Goal: Information Seeking & Learning: Learn about a topic

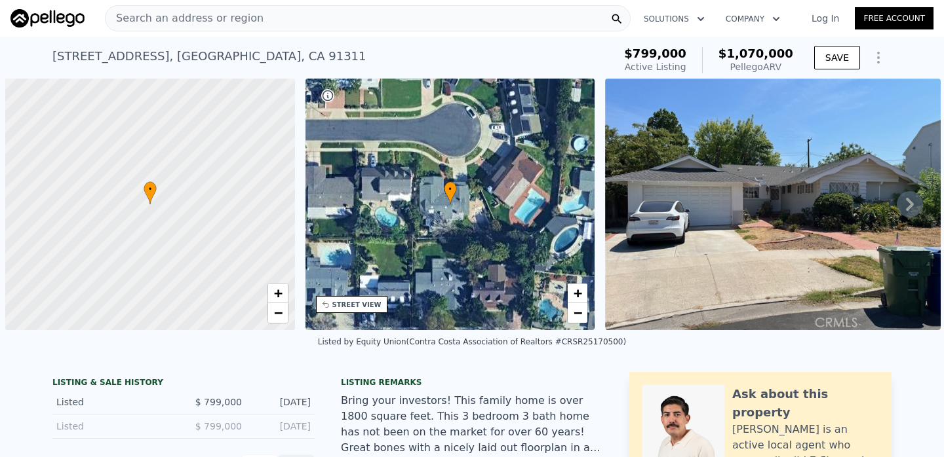
scroll to position [0, 5]
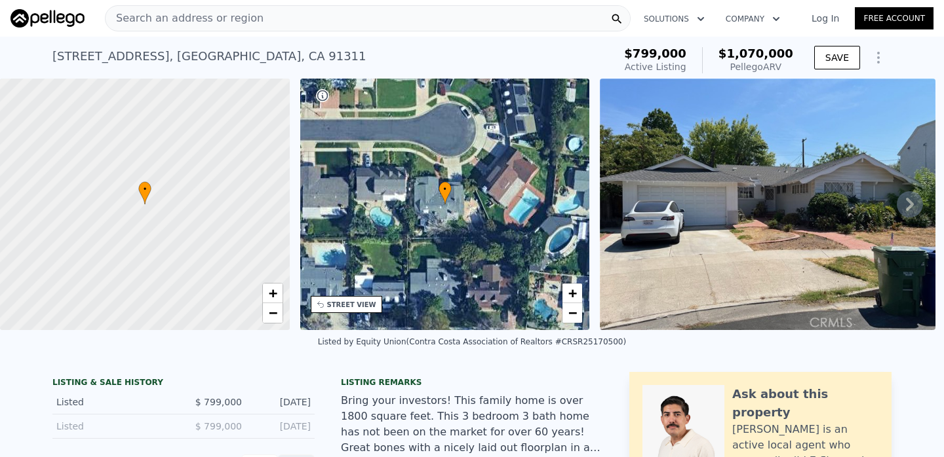
click at [370, 18] on div "Search an address or region" at bounding box center [368, 18] width 526 height 26
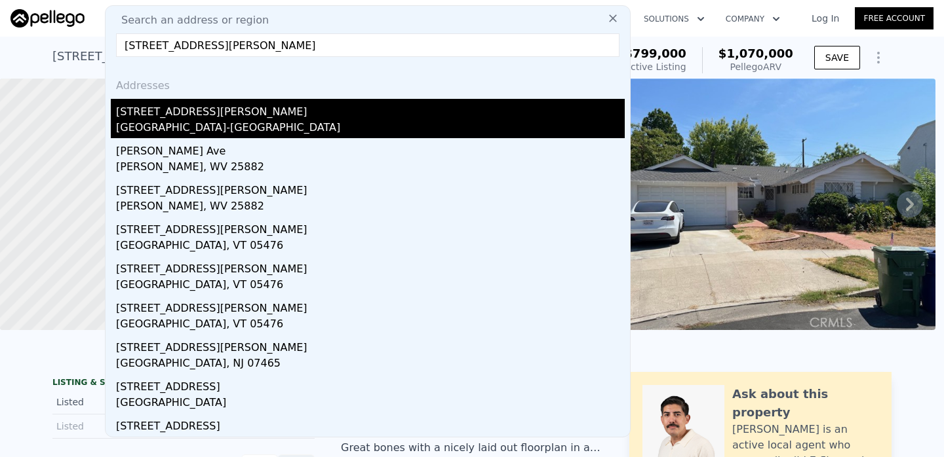
type input "[STREET_ADDRESS][PERSON_NAME]"
click at [271, 107] on div "[STREET_ADDRESS][PERSON_NAME]" at bounding box center [370, 109] width 509 height 21
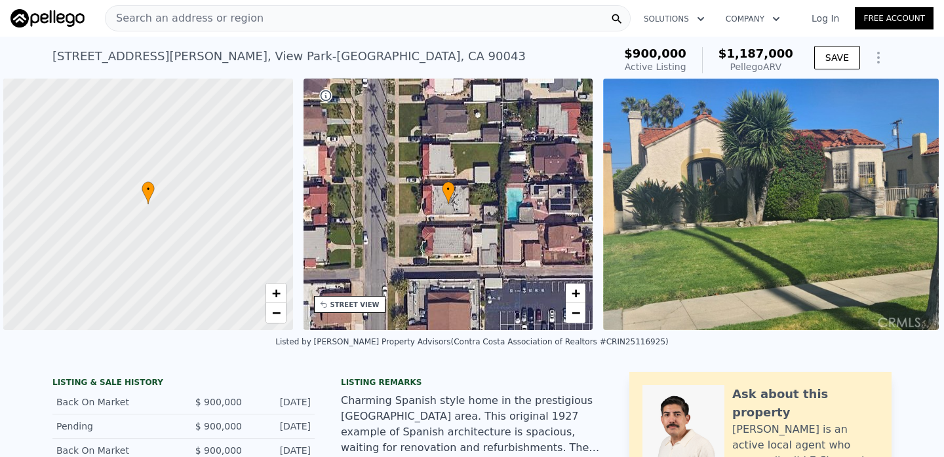
scroll to position [0, 5]
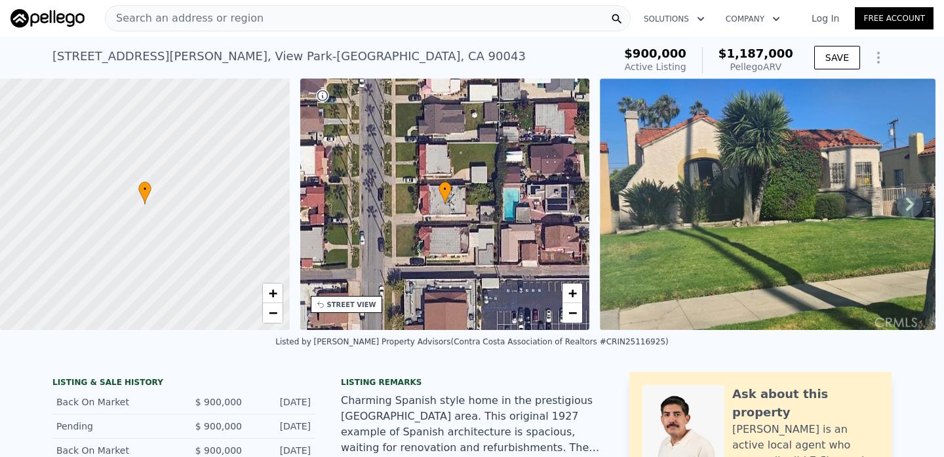
click at [326, 21] on div "Search an address or region" at bounding box center [368, 18] width 526 height 26
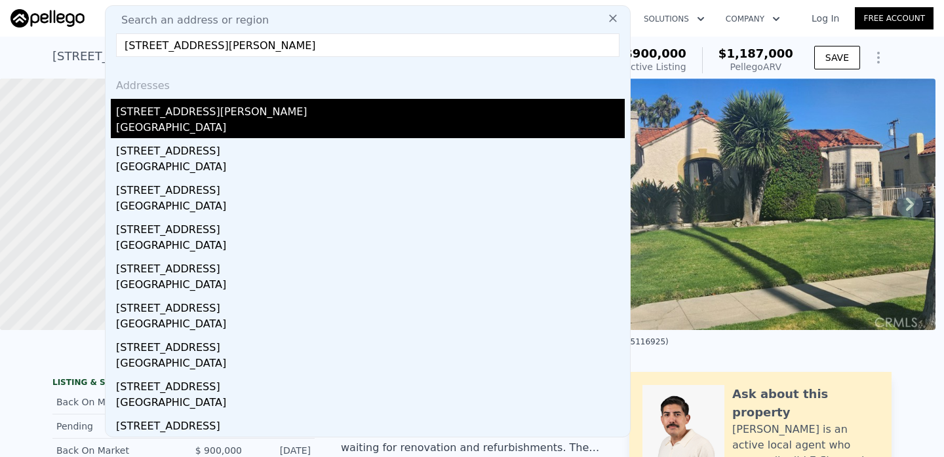
type input "[STREET_ADDRESS][PERSON_NAME]"
click at [137, 109] on div "[STREET_ADDRESS][PERSON_NAME]" at bounding box center [370, 109] width 509 height 21
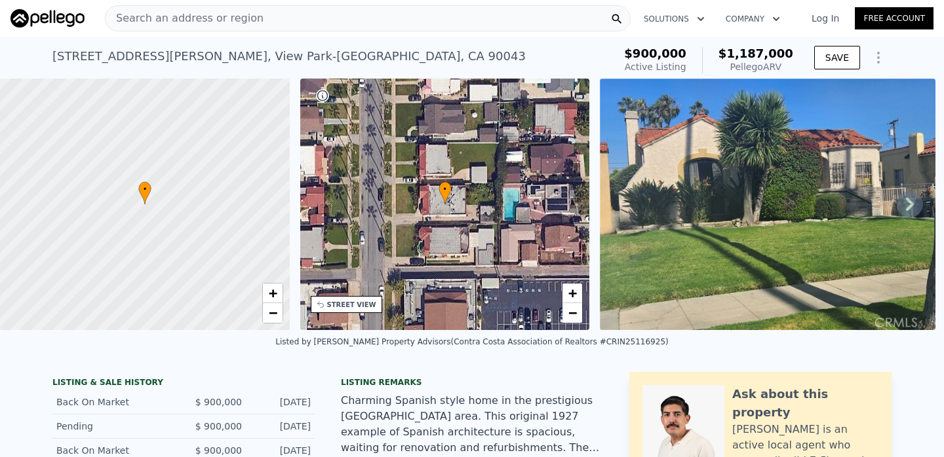
type input "2"
type input "1"
type input "720"
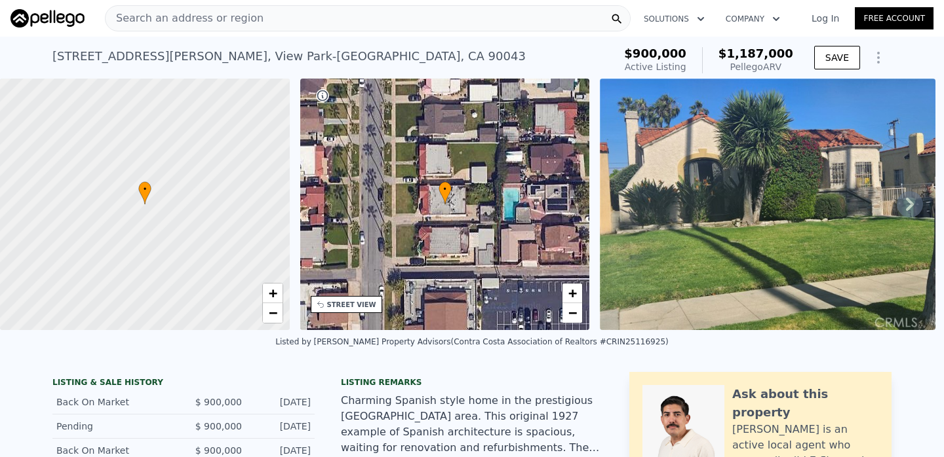
type input "973"
type input "3520"
type input "6615"
type input "$ 785,000"
type input "6"
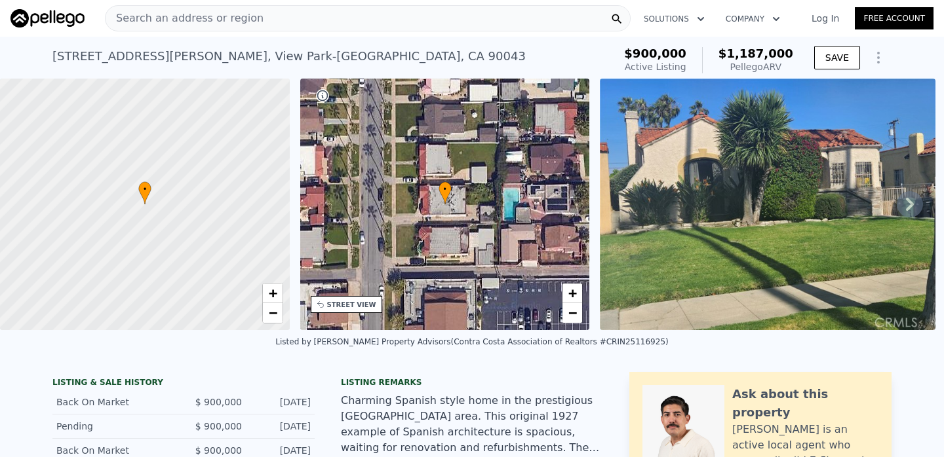
type input "$ 173,964"
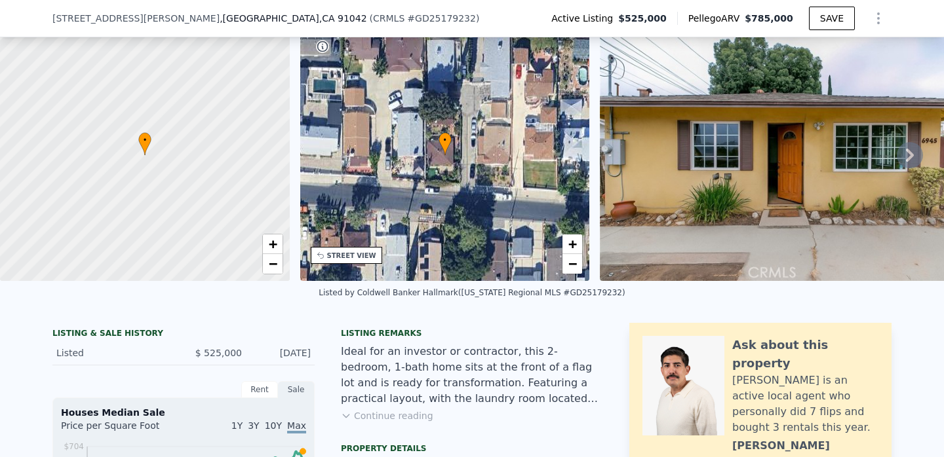
scroll to position [140, 0]
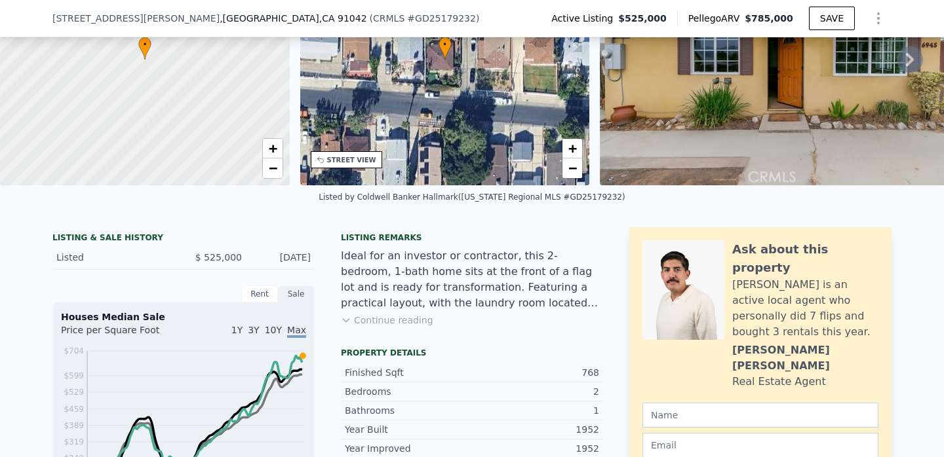
click at [366, 319] on button "Continue reading" at bounding box center [387, 320] width 92 height 13
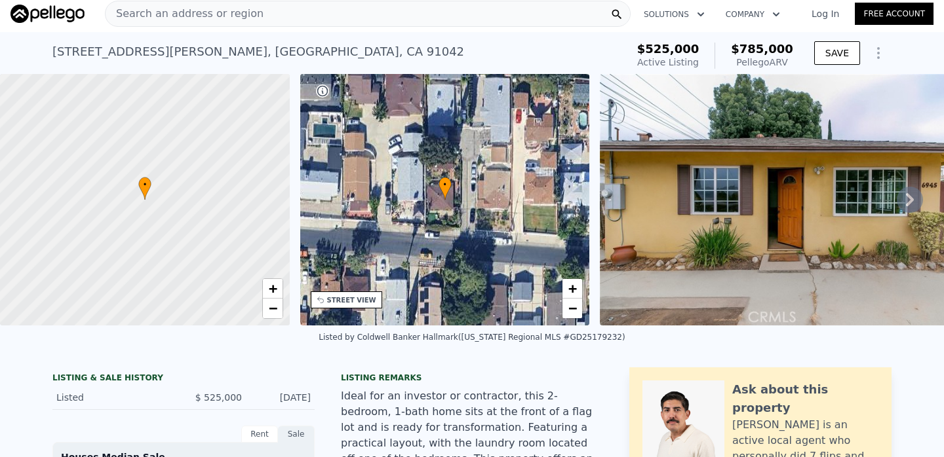
scroll to position [0, 0]
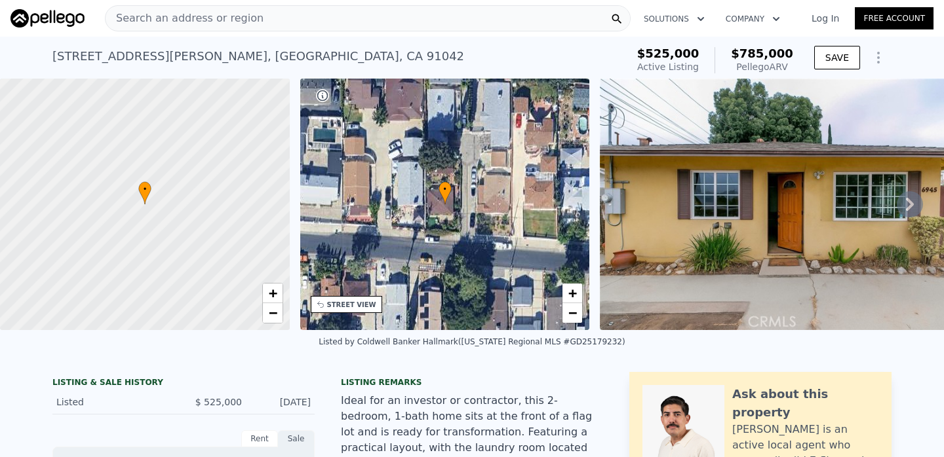
click at [262, 26] on div "Search an address or region" at bounding box center [368, 18] width 526 height 26
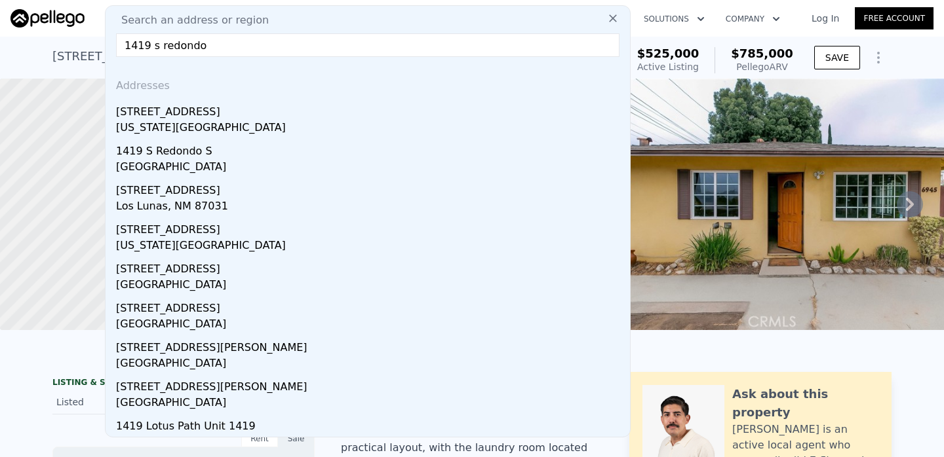
type input "1419 s redondo"
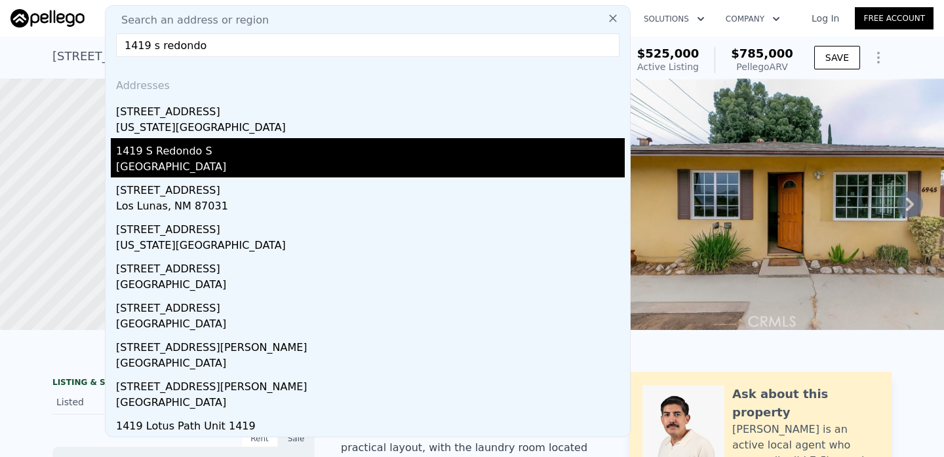
click at [210, 172] on div "[GEOGRAPHIC_DATA]" at bounding box center [370, 168] width 509 height 18
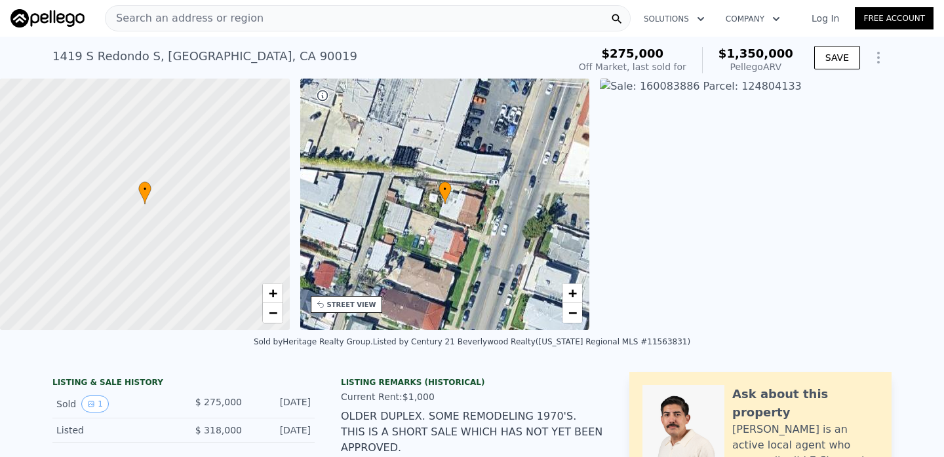
scroll to position [15, 0]
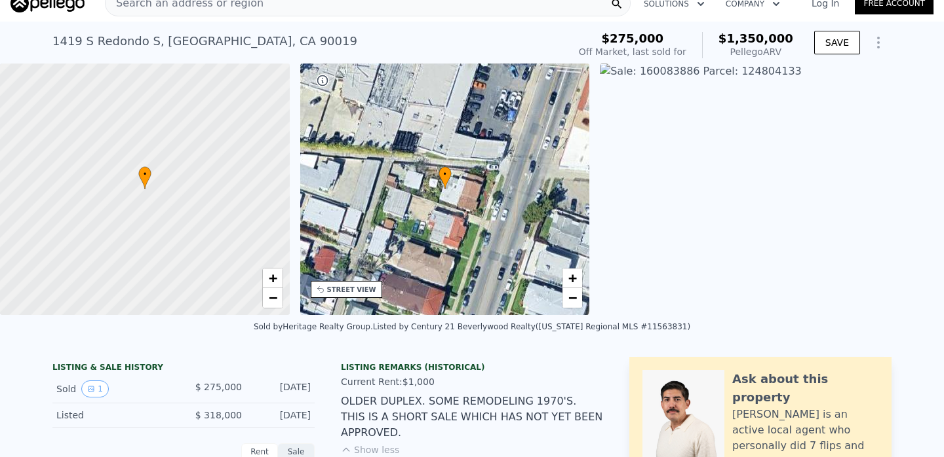
click at [303, 3] on div "Search an address or region" at bounding box center [368, 3] width 526 height 26
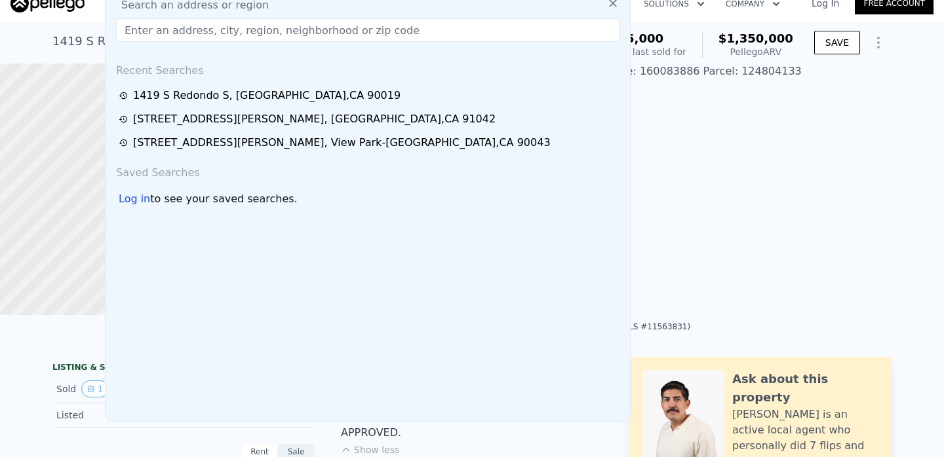
scroll to position [7, 0]
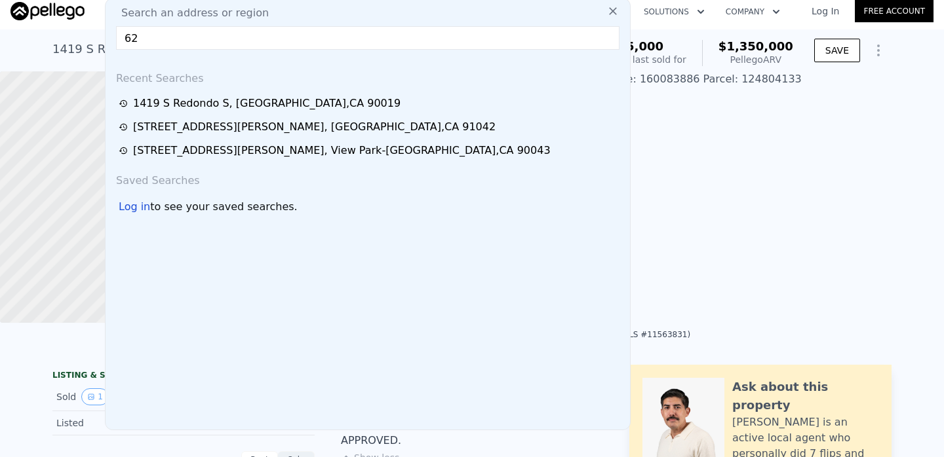
type input "6"
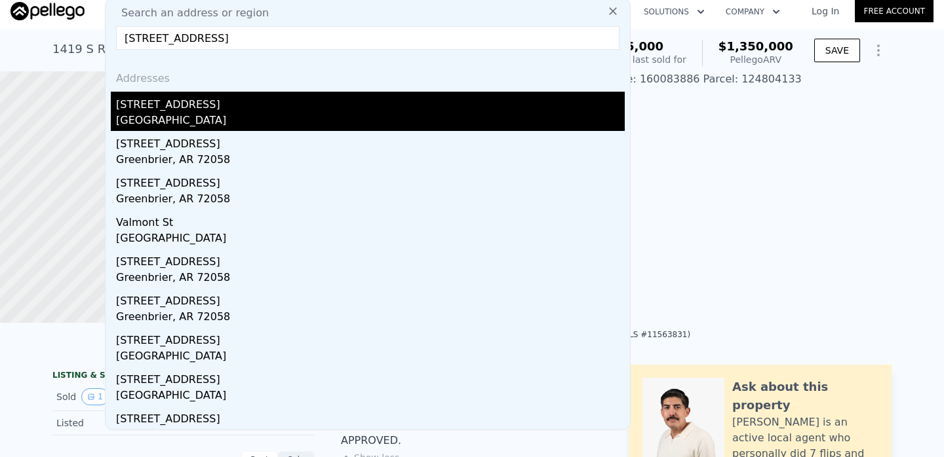
type input "[STREET_ADDRESS]"
click at [195, 123] on div "[GEOGRAPHIC_DATA]" at bounding box center [370, 122] width 509 height 18
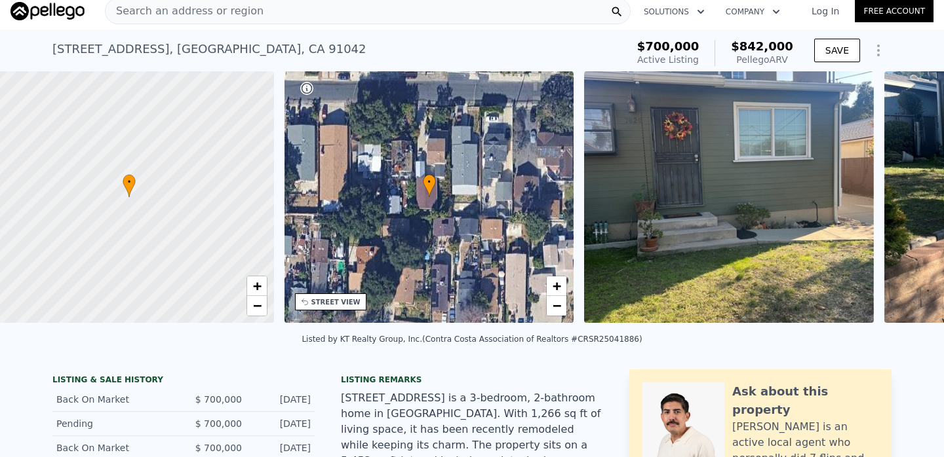
scroll to position [0, 5]
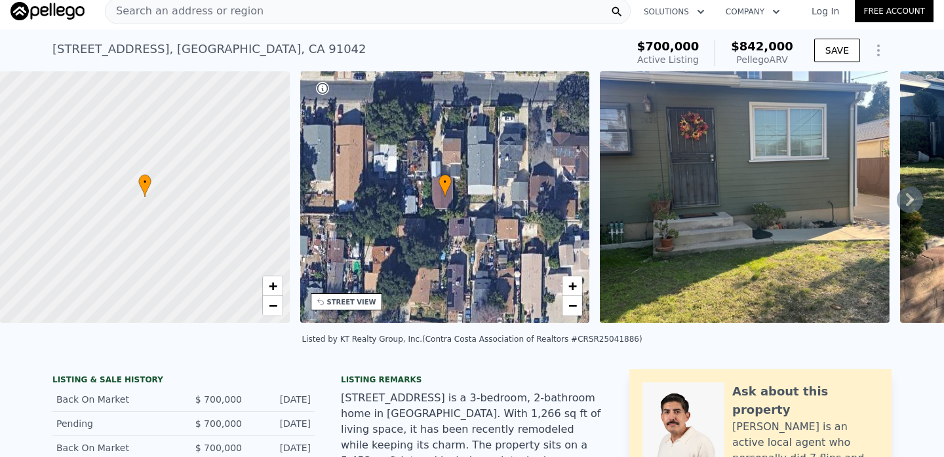
click at [203, 5] on span "Search an address or region" at bounding box center [185, 11] width 158 height 16
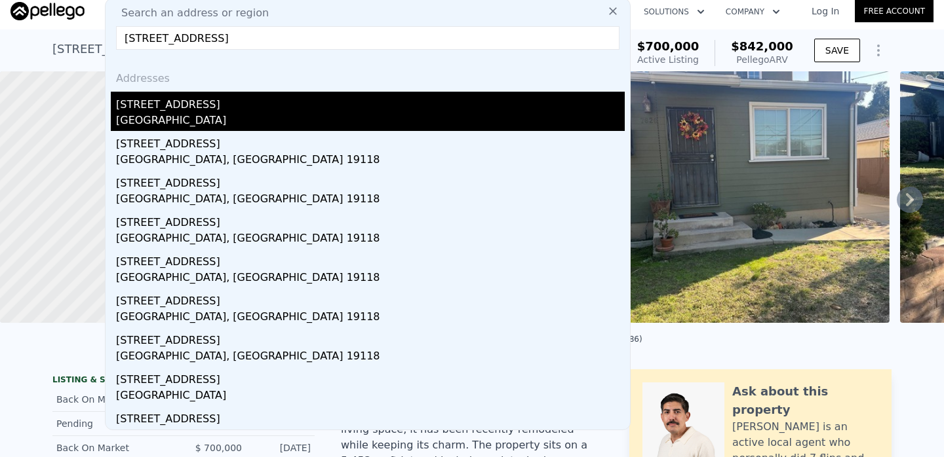
type input "[STREET_ADDRESS]"
click at [402, 98] on div "[STREET_ADDRESS]" at bounding box center [370, 102] width 509 height 21
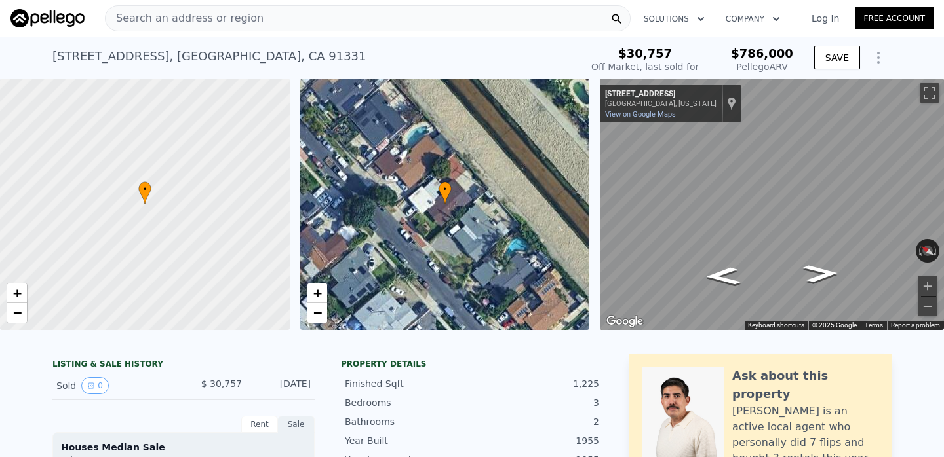
click at [246, 10] on div "Search an address or region" at bounding box center [185, 18] width 158 height 25
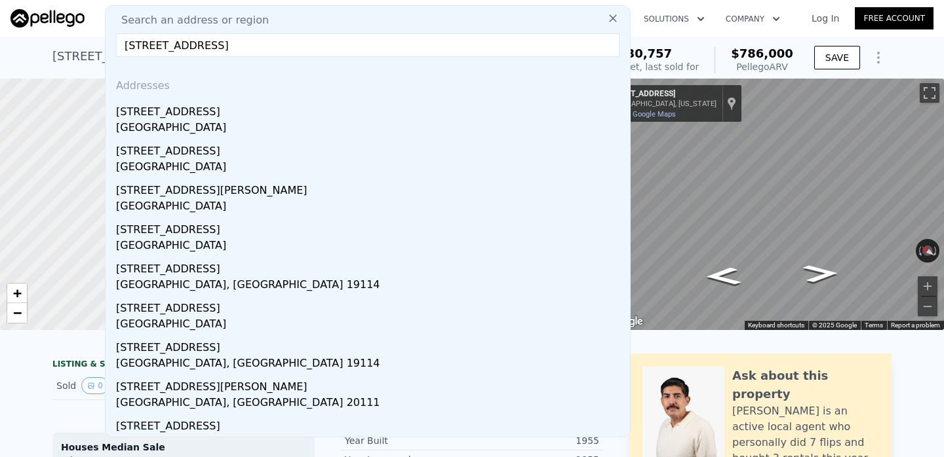
click at [131, 41] on input "[STREET_ADDRESS]" at bounding box center [367, 45] width 503 height 24
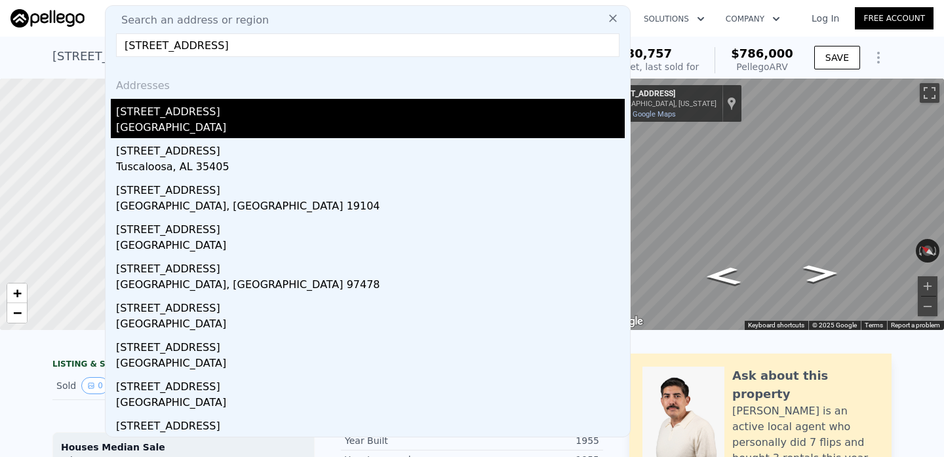
type input "[STREET_ADDRESS]"
click at [164, 126] on div "[GEOGRAPHIC_DATA]" at bounding box center [370, 129] width 509 height 18
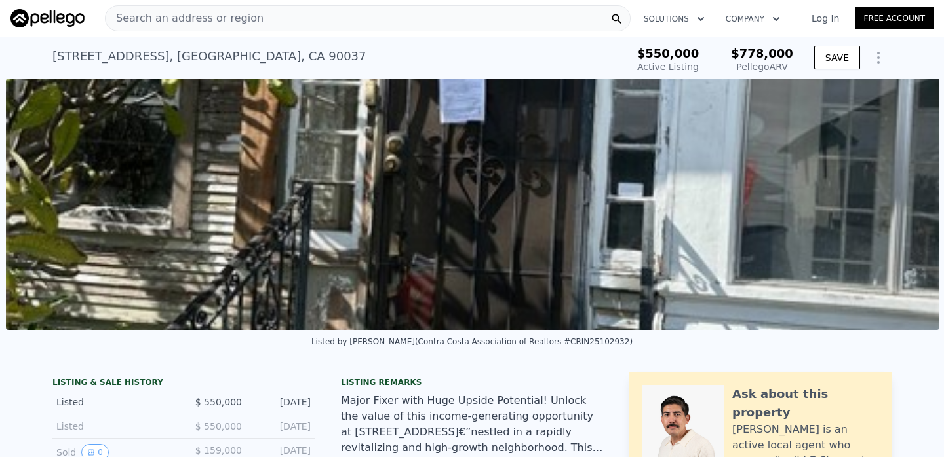
scroll to position [0, 600]
click at [299, 20] on div "Search an address or region" at bounding box center [368, 18] width 526 height 26
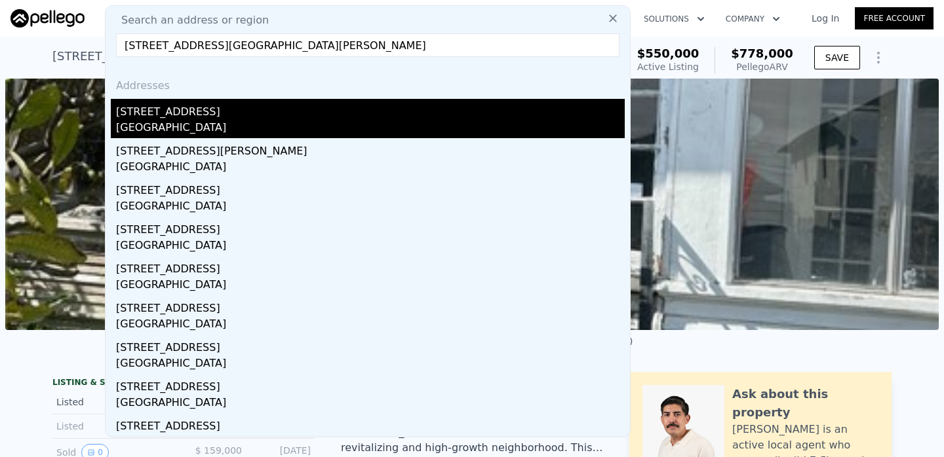
type input "[STREET_ADDRESS][GEOGRAPHIC_DATA][PERSON_NAME]"
click at [185, 120] on div "[GEOGRAPHIC_DATA]" at bounding box center [370, 129] width 509 height 18
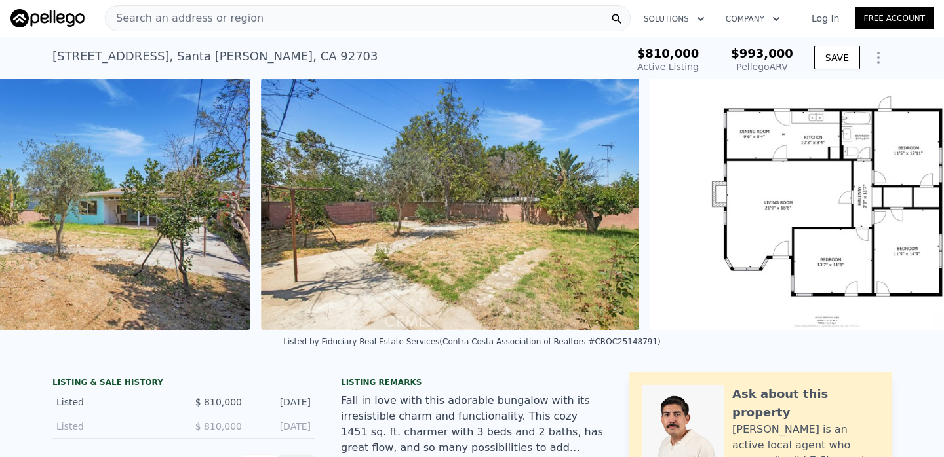
scroll to position [0, 9348]
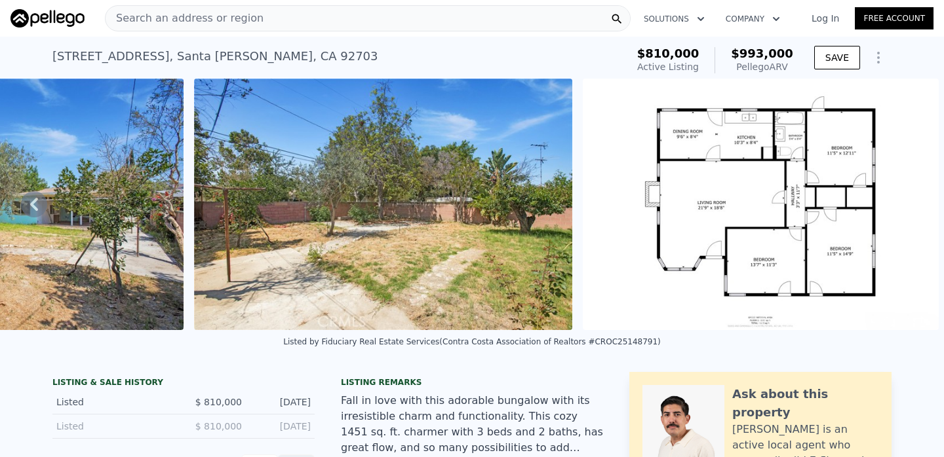
click at [232, 10] on span "Search an address or region" at bounding box center [185, 18] width 158 height 16
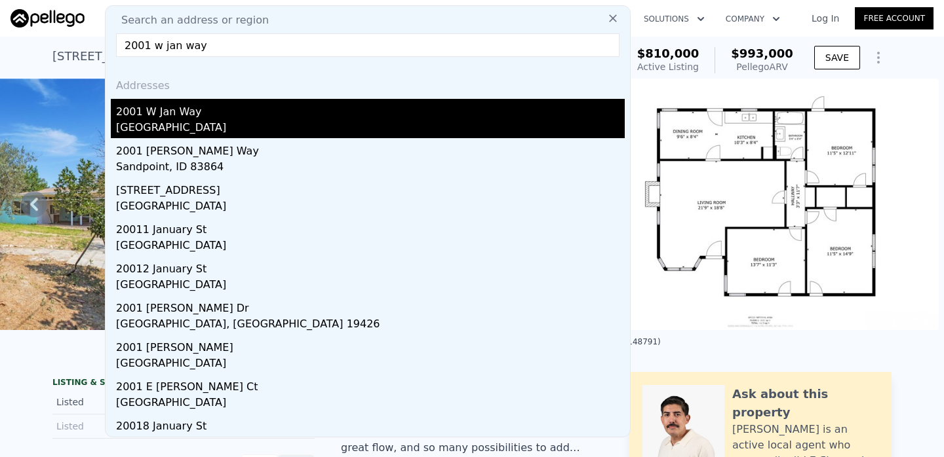
type input "2001 w jan way"
click at [188, 119] on div "2001 W Jan Way" at bounding box center [370, 109] width 509 height 21
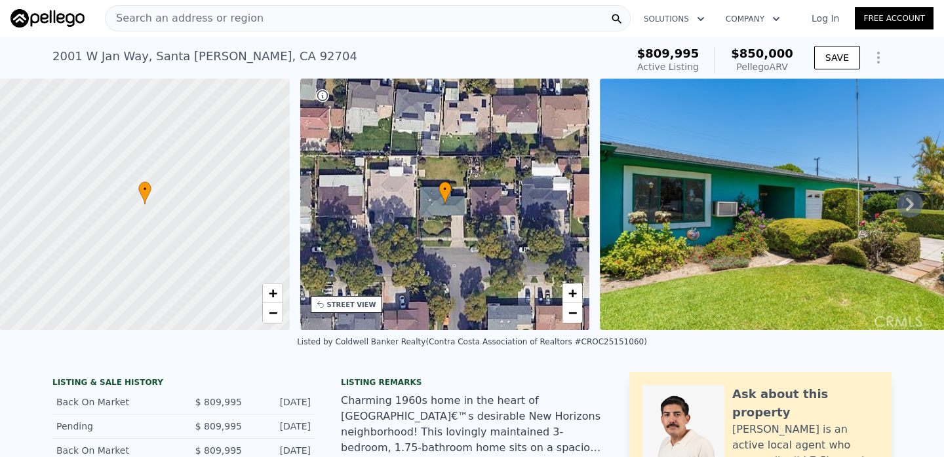
click at [262, 22] on div "Search an address or region" at bounding box center [368, 18] width 526 height 26
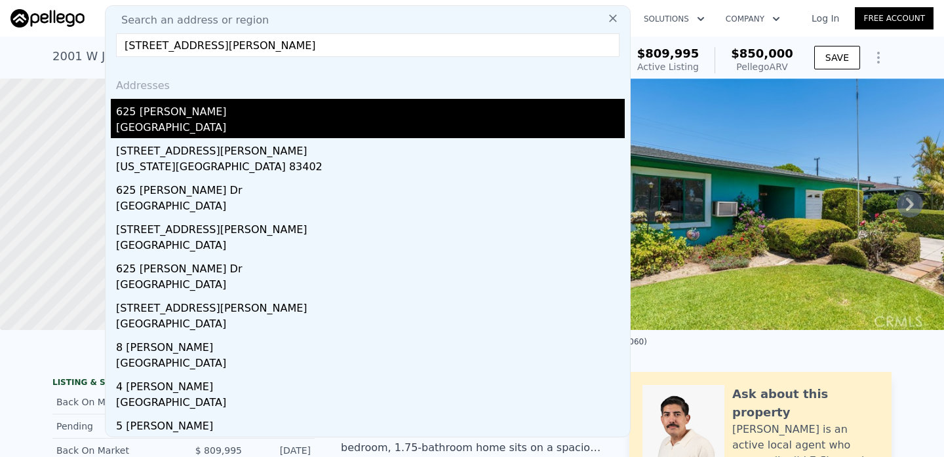
type input "[STREET_ADDRESS][PERSON_NAME]"
click at [217, 113] on div "625 [PERSON_NAME]" at bounding box center [370, 109] width 509 height 21
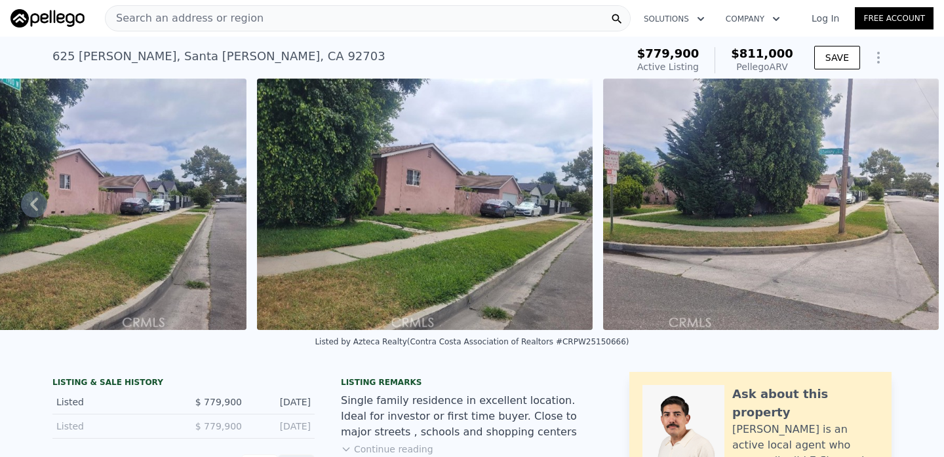
click at [301, 20] on div "Search an address or region" at bounding box center [368, 18] width 526 height 26
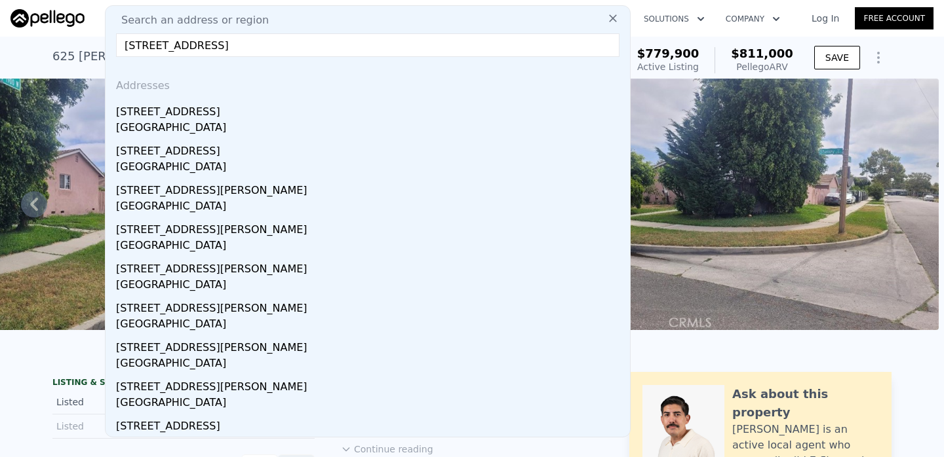
type input "[STREET_ADDRESS]"
click at [266, 89] on div "Addresses" at bounding box center [368, 83] width 514 height 31
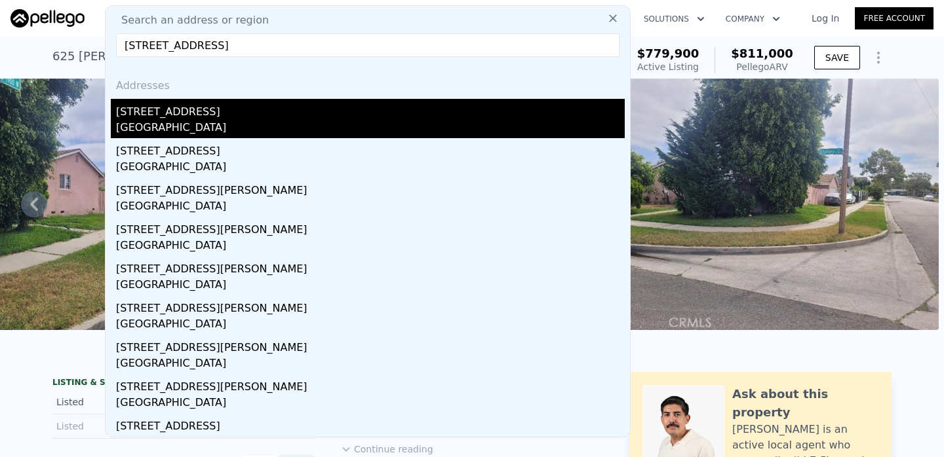
click at [256, 122] on div "[GEOGRAPHIC_DATA]" at bounding box center [370, 129] width 509 height 18
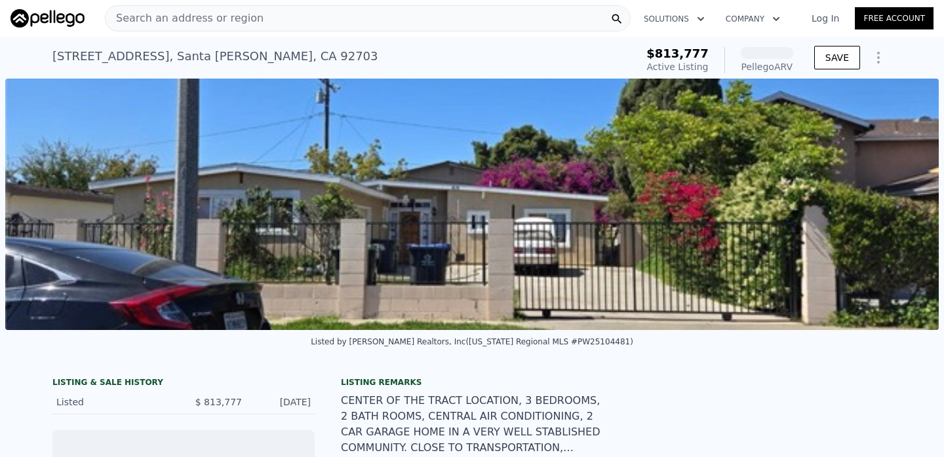
scroll to position [0, 600]
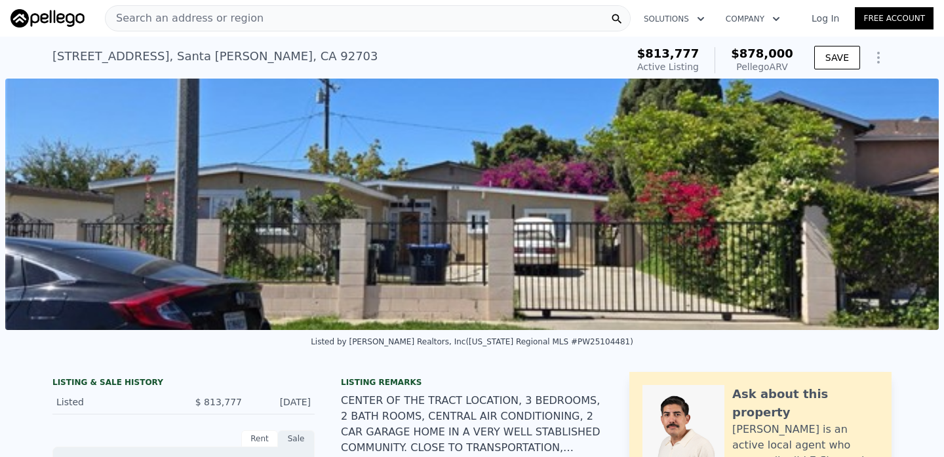
click at [242, 22] on span "Search an address or region" at bounding box center [185, 18] width 158 height 16
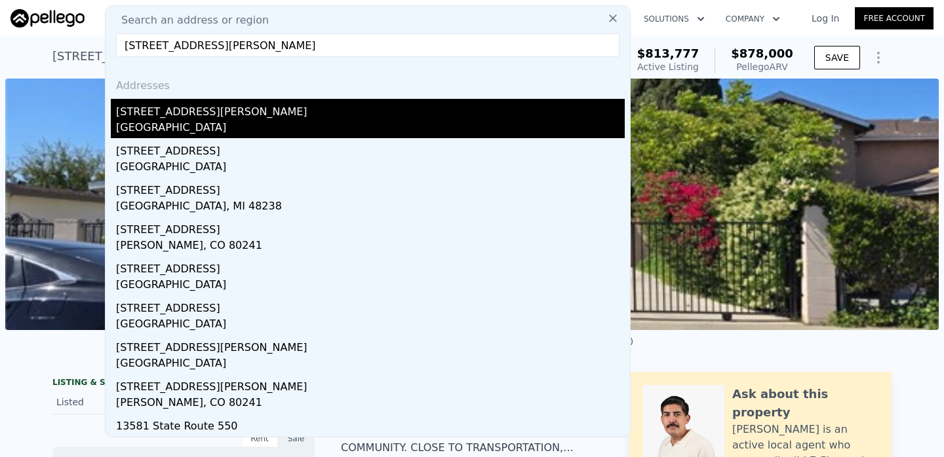
type input "[STREET_ADDRESS][PERSON_NAME]"
click at [214, 114] on div "[STREET_ADDRESS][PERSON_NAME]" at bounding box center [370, 109] width 509 height 21
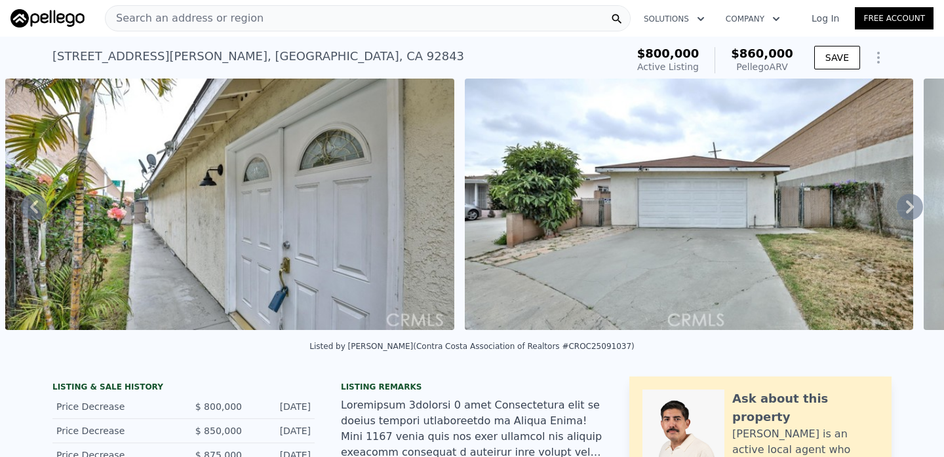
click at [244, 24] on span "Search an address or region" at bounding box center [185, 18] width 158 height 16
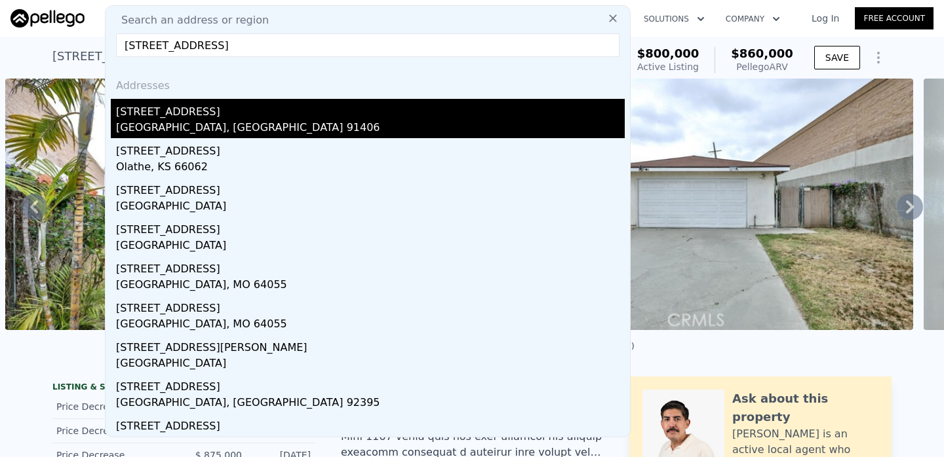
type input "[STREET_ADDRESS]"
click at [226, 118] on div "[STREET_ADDRESS]" at bounding box center [370, 109] width 509 height 21
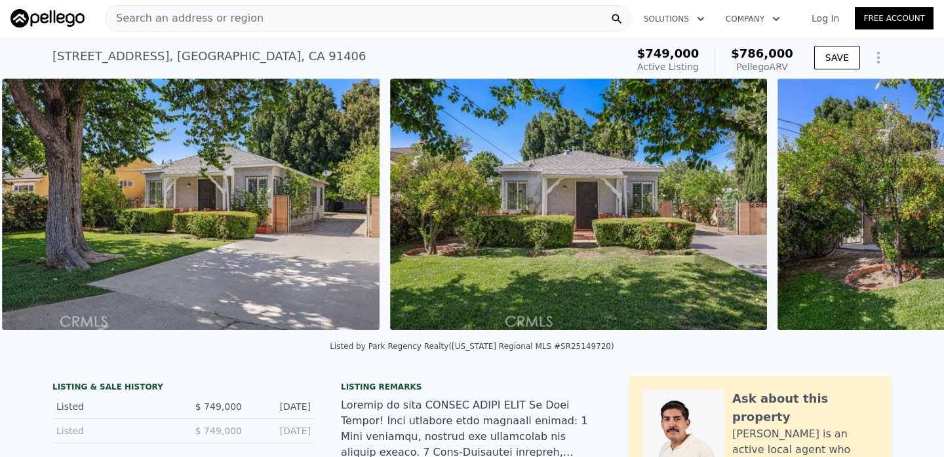
scroll to position [0, 600]
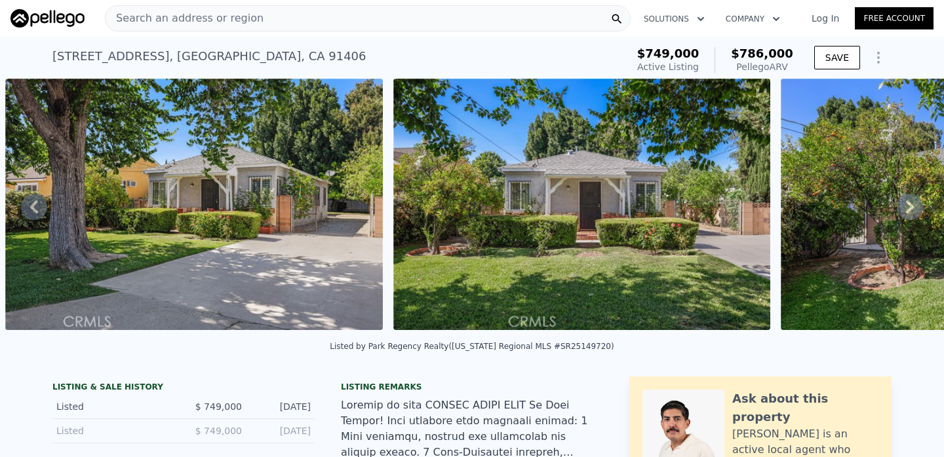
click at [296, 28] on div "Search an address or region" at bounding box center [368, 18] width 526 height 26
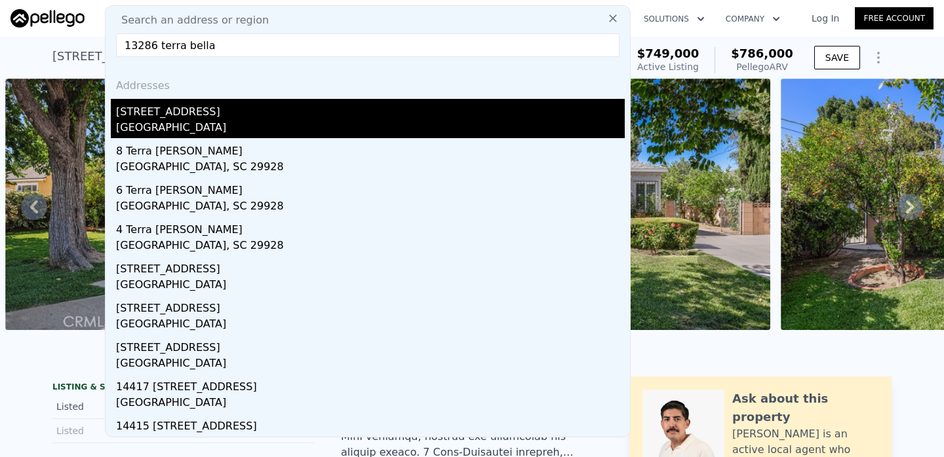
type input "13286 terra bella"
click at [223, 110] on div "[STREET_ADDRESS]" at bounding box center [370, 109] width 509 height 21
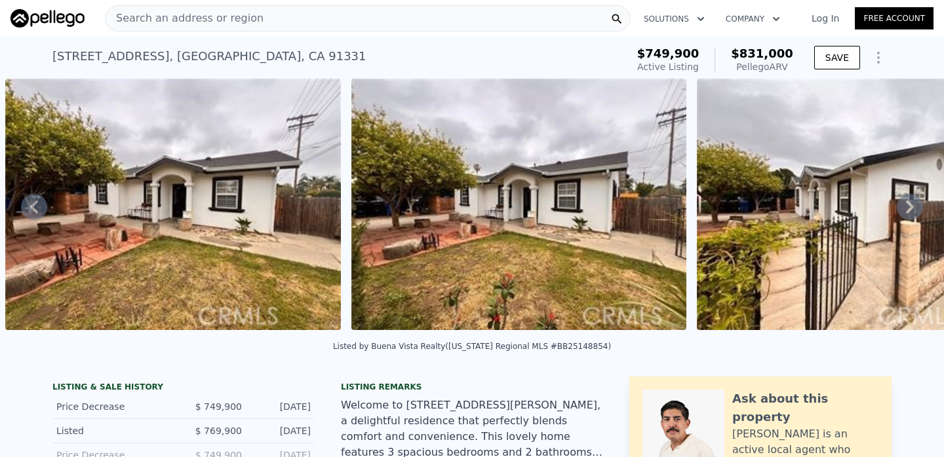
click at [254, 18] on div "Search an address or region" at bounding box center [368, 18] width 526 height 26
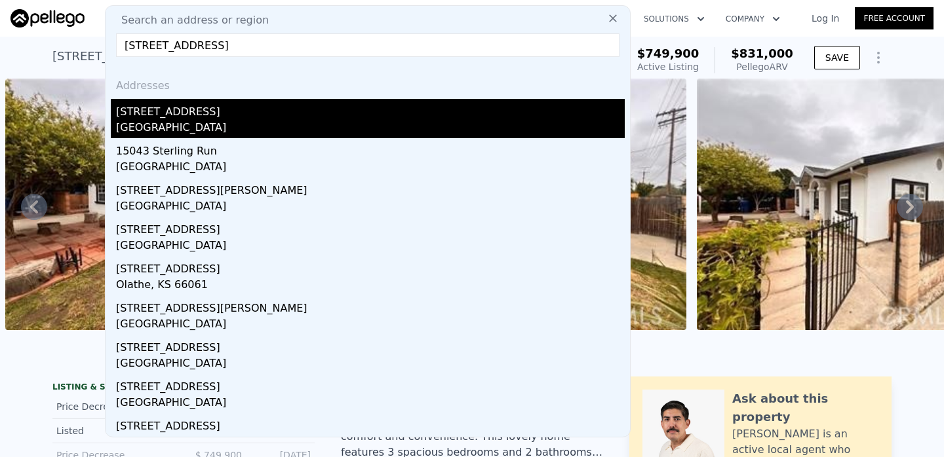
type input "[STREET_ADDRESS]"
click at [137, 131] on div "[GEOGRAPHIC_DATA]" at bounding box center [370, 129] width 509 height 18
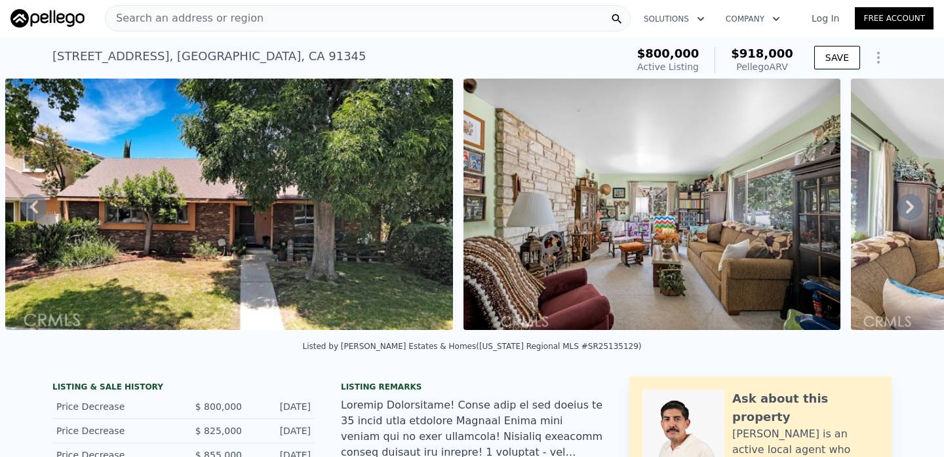
click at [265, 13] on div "Search an address or region" at bounding box center [368, 18] width 526 height 26
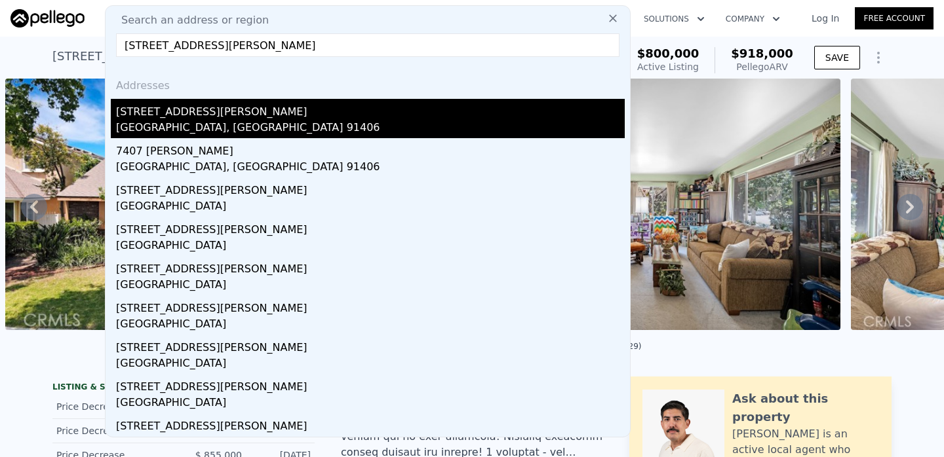
type input "[STREET_ADDRESS][PERSON_NAME]"
click at [225, 128] on div "[GEOGRAPHIC_DATA], [GEOGRAPHIC_DATA] 91406" at bounding box center [370, 129] width 509 height 18
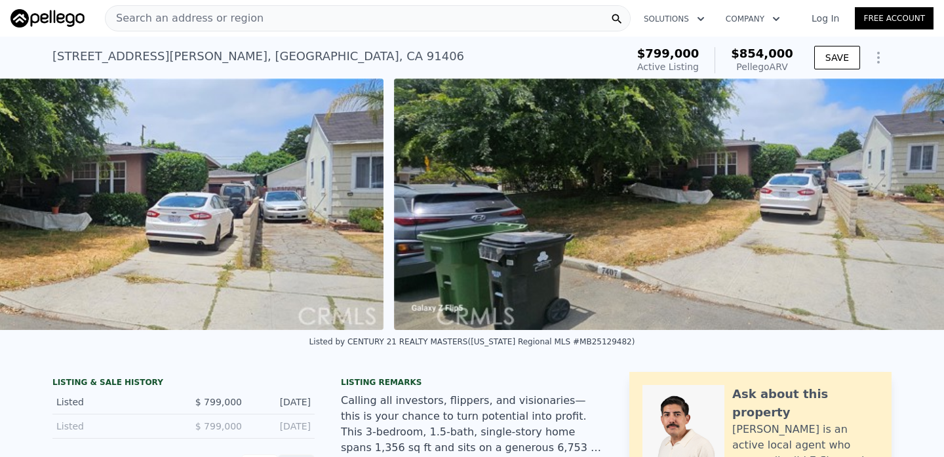
scroll to position [0, 906]
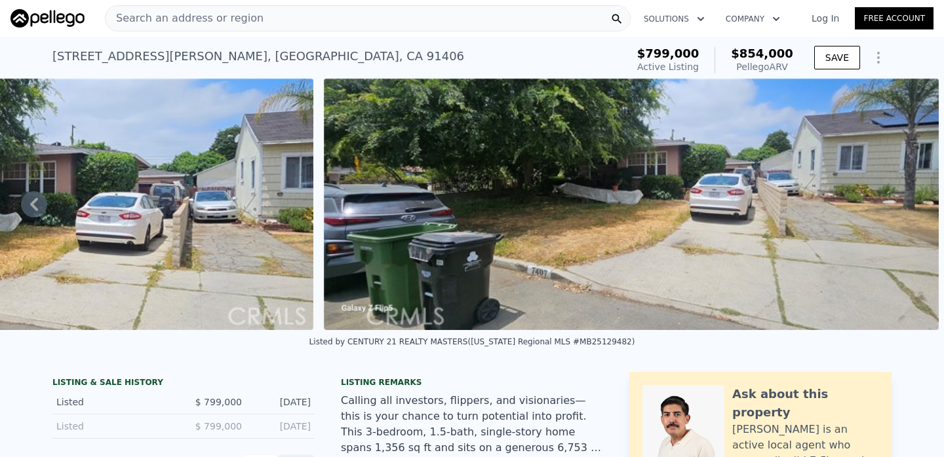
click at [284, 29] on div "Search an address or region" at bounding box center [368, 18] width 526 height 26
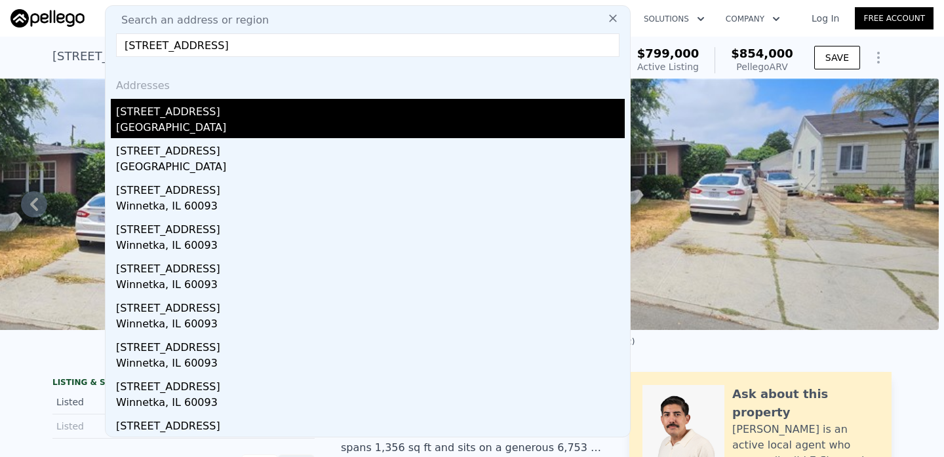
type input "[STREET_ADDRESS]"
click at [214, 125] on div "[GEOGRAPHIC_DATA]" at bounding box center [370, 129] width 509 height 18
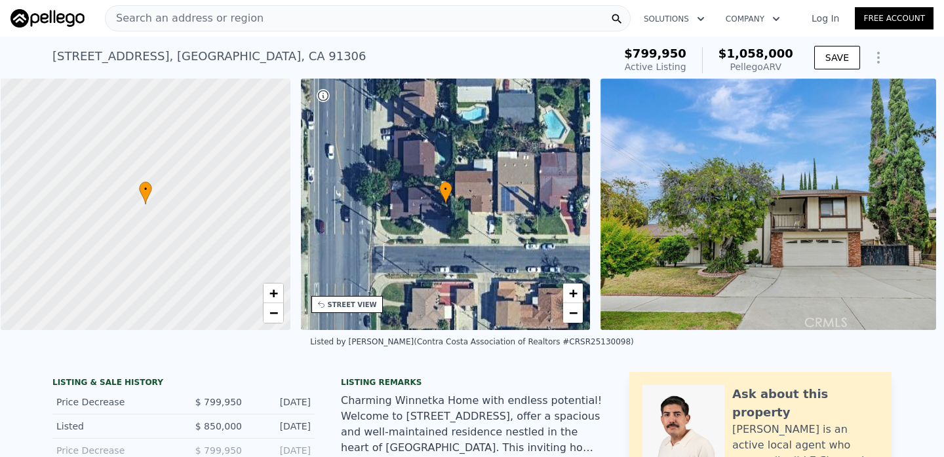
scroll to position [0, 5]
click at [277, 310] on link "−" at bounding box center [273, 313] width 20 height 20
drag, startPoint x: 199, startPoint y: 168, endPoint x: 208, endPoint y: 256, distance: 88.3
click at [208, 256] on div at bounding box center [144, 205] width 347 height 302
click at [587, 15] on div "Search an address or region" at bounding box center [368, 18] width 526 height 26
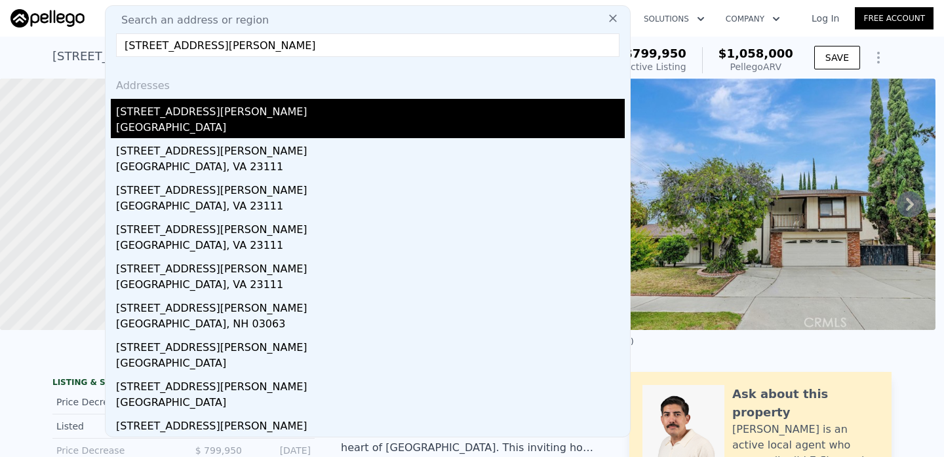
type input "[STREET_ADDRESS][PERSON_NAME]"
click at [195, 115] on div "[STREET_ADDRESS][PERSON_NAME]" at bounding box center [370, 109] width 509 height 21
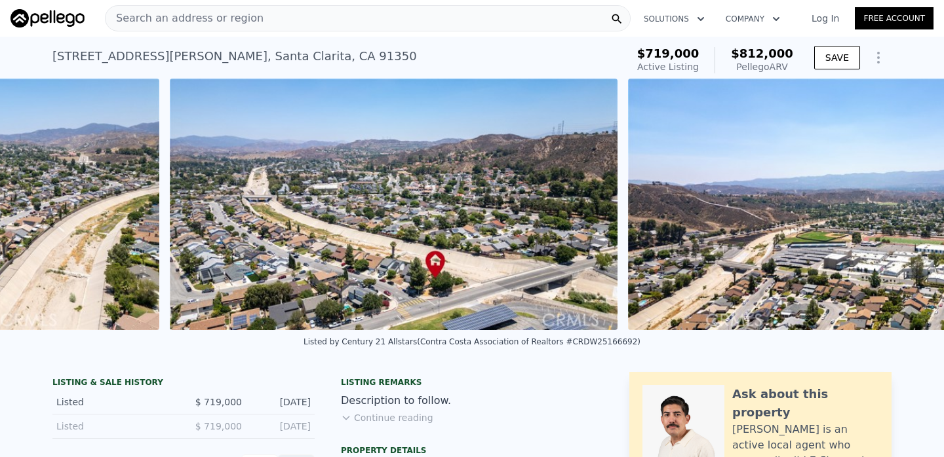
scroll to position [0, 15850]
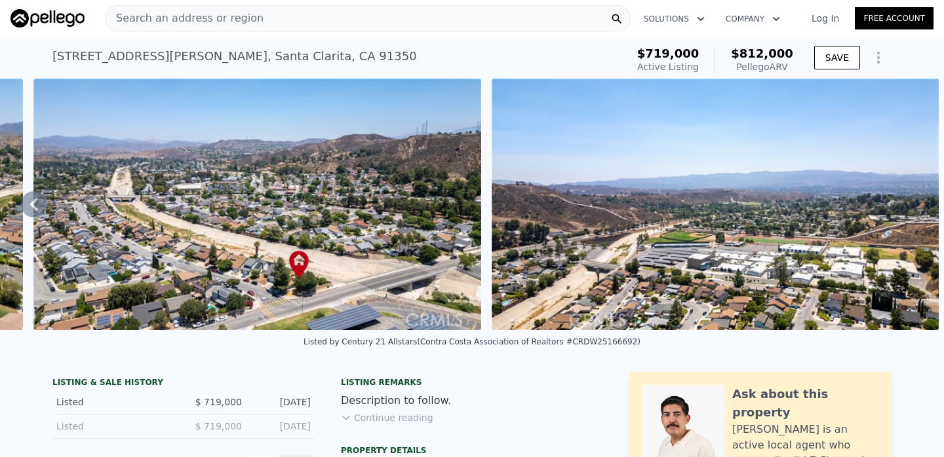
click at [207, 11] on span "Search an address or region" at bounding box center [185, 18] width 158 height 16
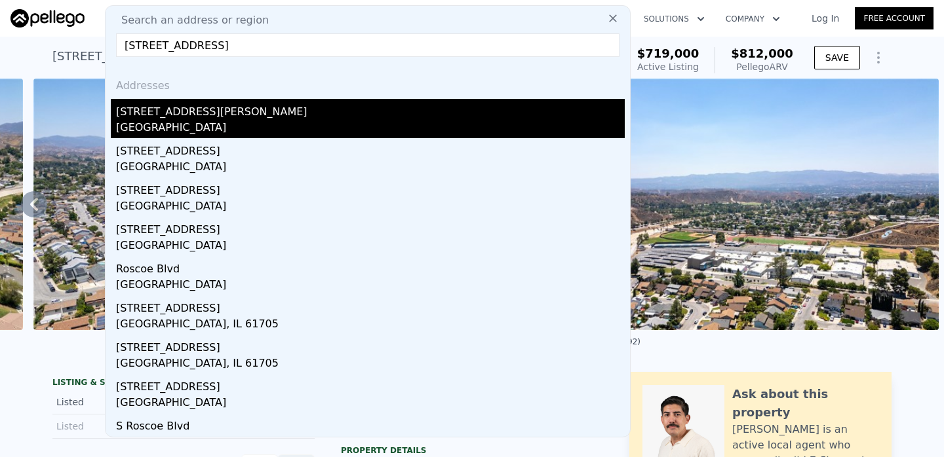
type input "[STREET_ADDRESS]"
click at [164, 115] on div "[STREET_ADDRESS][PERSON_NAME]" at bounding box center [370, 109] width 509 height 21
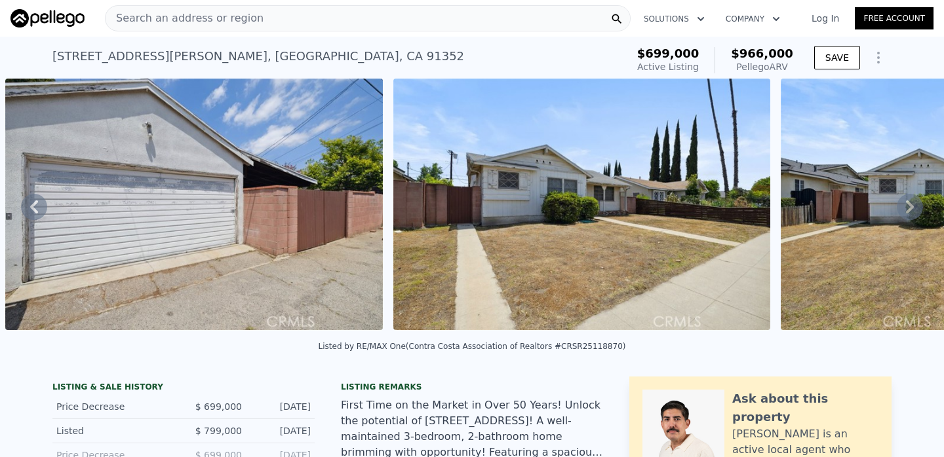
click at [220, 9] on div "Search an address or region" at bounding box center [185, 18] width 158 height 25
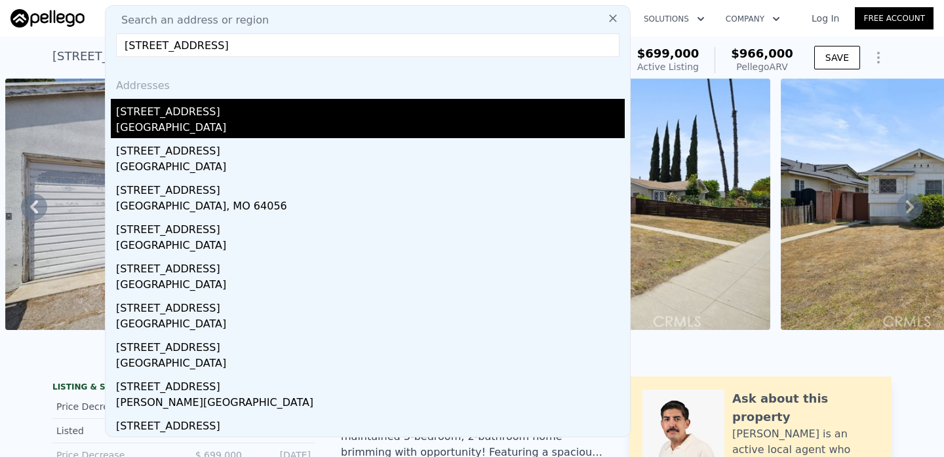
type input "[STREET_ADDRESS]"
click at [213, 118] on div "[STREET_ADDRESS]" at bounding box center [370, 109] width 509 height 21
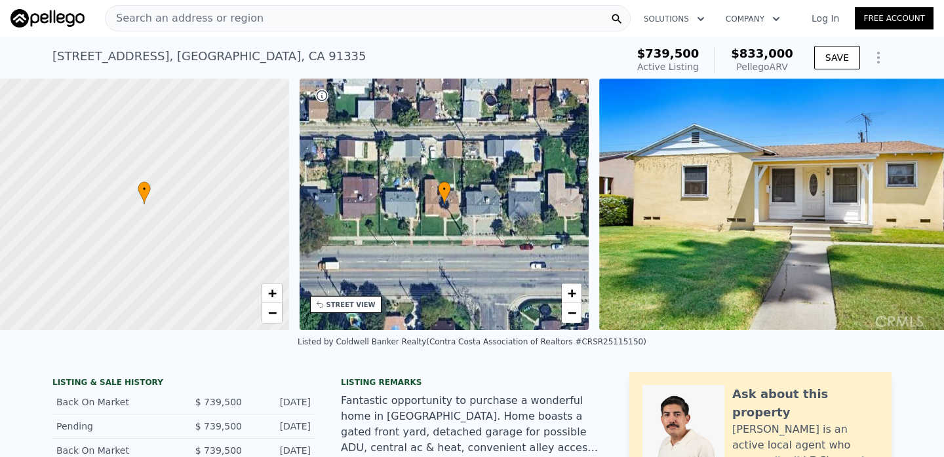
scroll to position [0, 5]
click at [317, 16] on div "Search an address or region" at bounding box center [368, 18] width 526 height 26
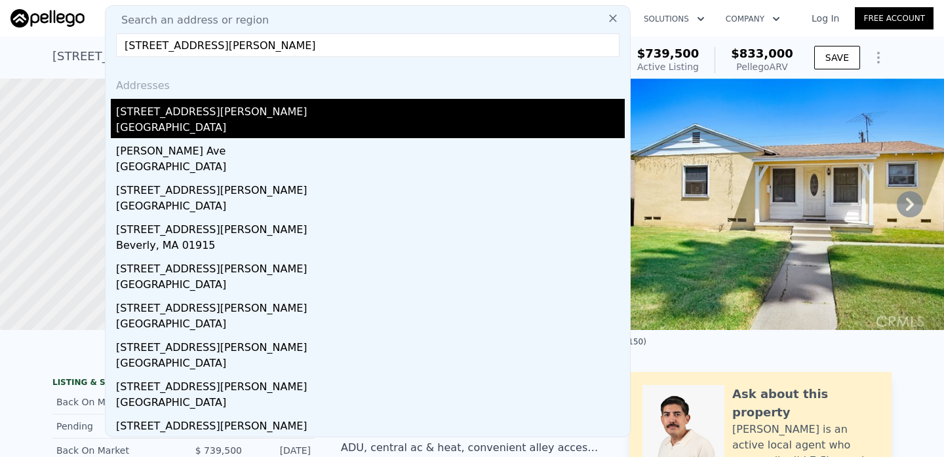
type input "[STREET_ADDRESS][PERSON_NAME]"
click at [281, 120] on div "[GEOGRAPHIC_DATA]" at bounding box center [370, 129] width 509 height 18
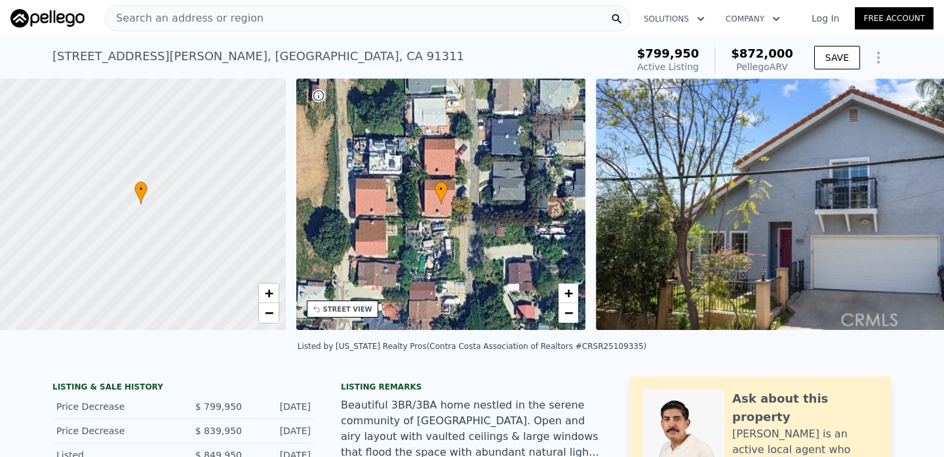
scroll to position [0, 5]
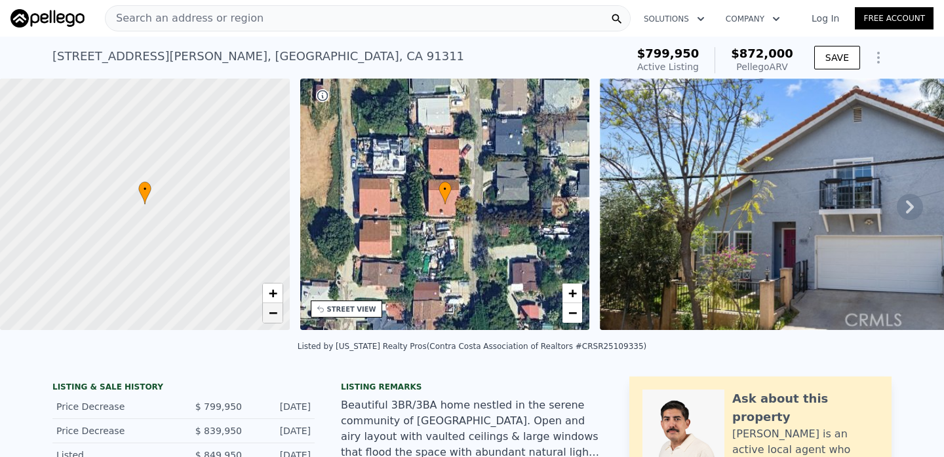
click at [273, 311] on span "−" at bounding box center [272, 313] width 9 height 16
click at [269, 292] on span "+" at bounding box center [272, 293] width 9 height 16
click at [274, 296] on span "+" at bounding box center [272, 293] width 9 height 16
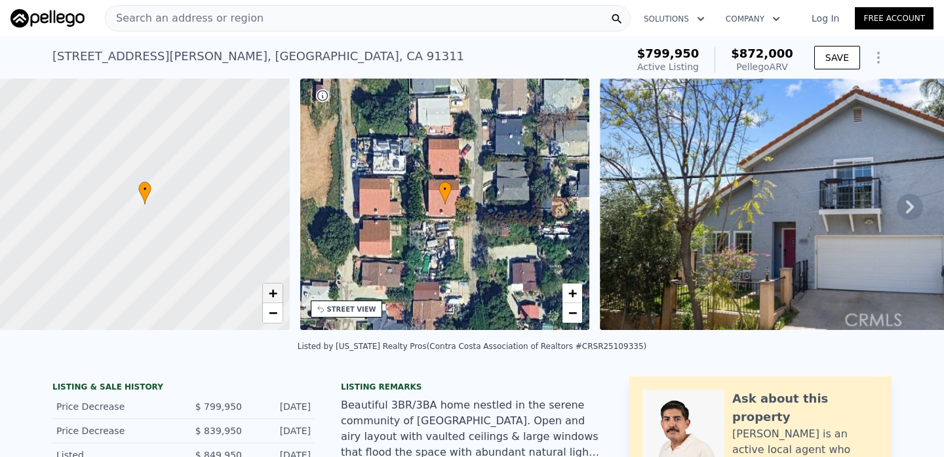
click at [274, 296] on span "+" at bounding box center [272, 293] width 9 height 16
click at [271, 320] on span "−" at bounding box center [272, 313] width 9 height 16
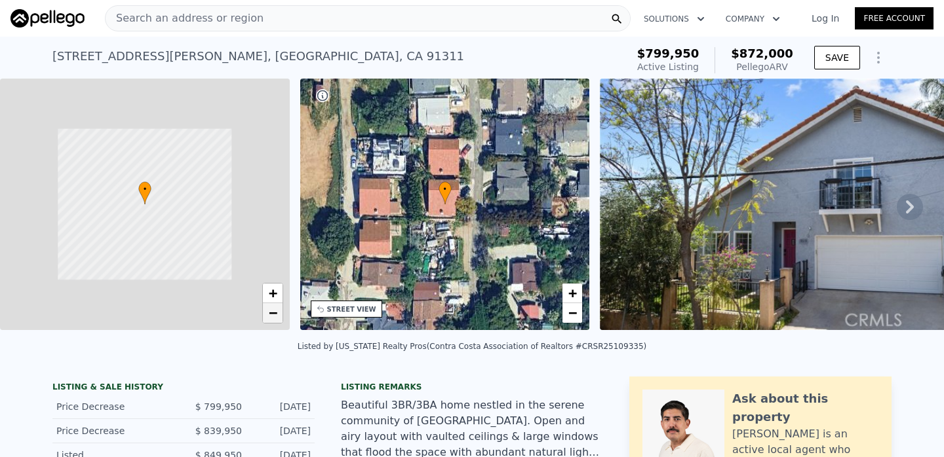
click at [271, 320] on span "−" at bounding box center [272, 313] width 9 height 16
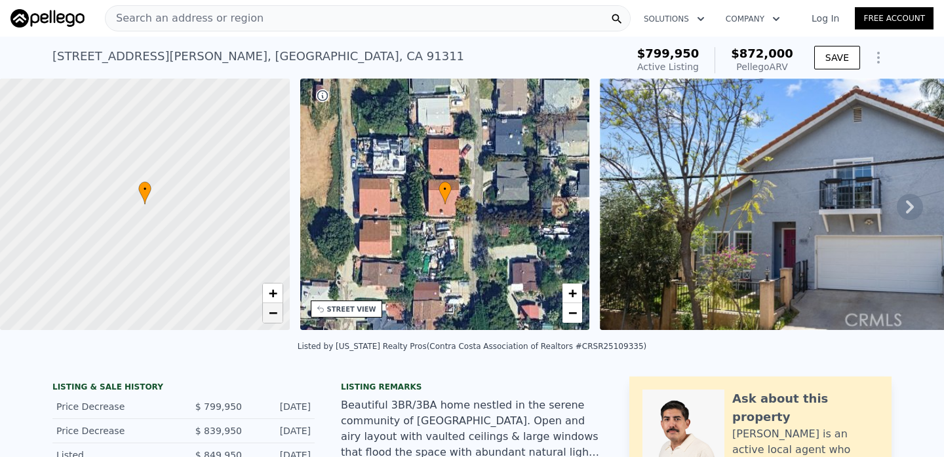
click at [271, 320] on span "−" at bounding box center [272, 313] width 9 height 16
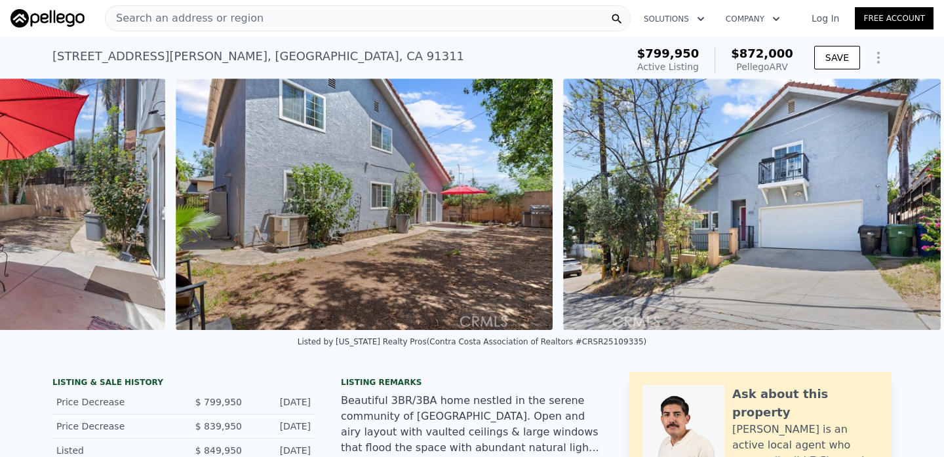
scroll to position [0, 8787]
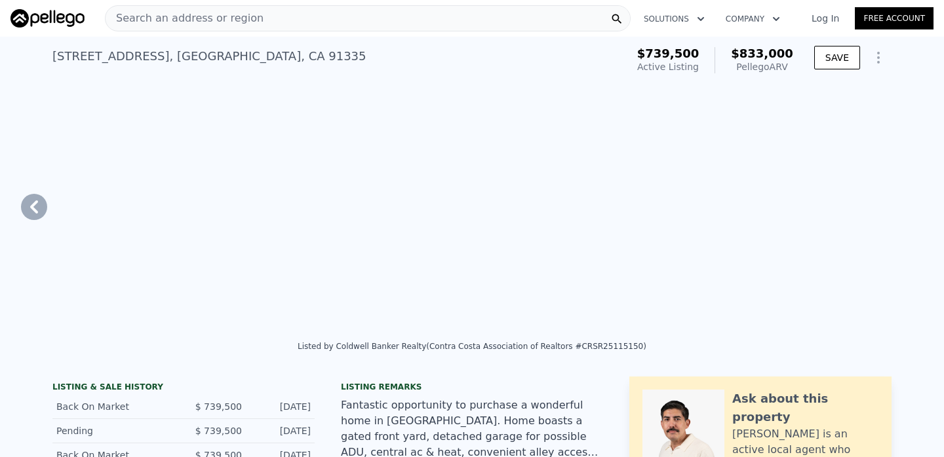
type input "1"
type input "2"
type input "1041"
type input "1558"
type input "5508"
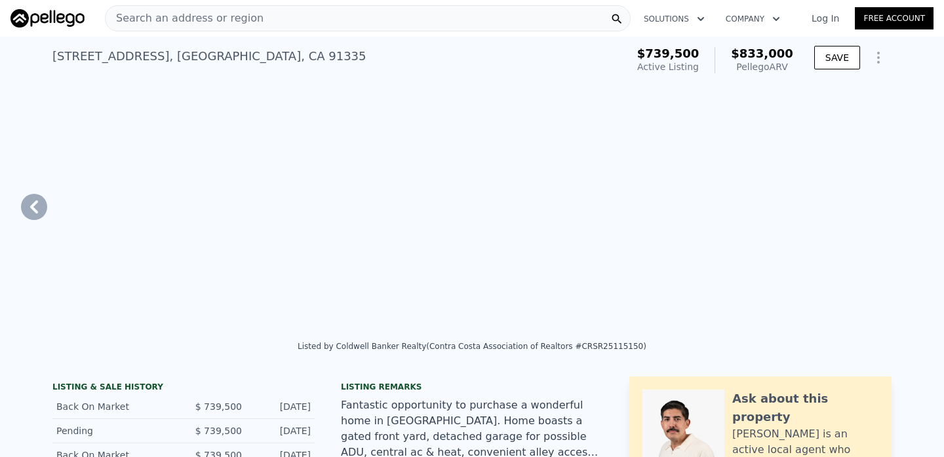
type input "6754"
type input "$ 833,000"
type input "6"
type input "-$ 10,916"
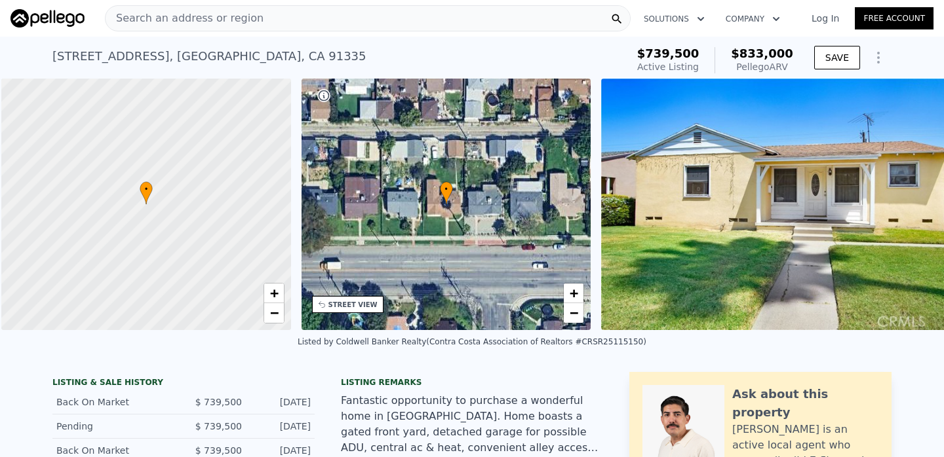
scroll to position [0, 5]
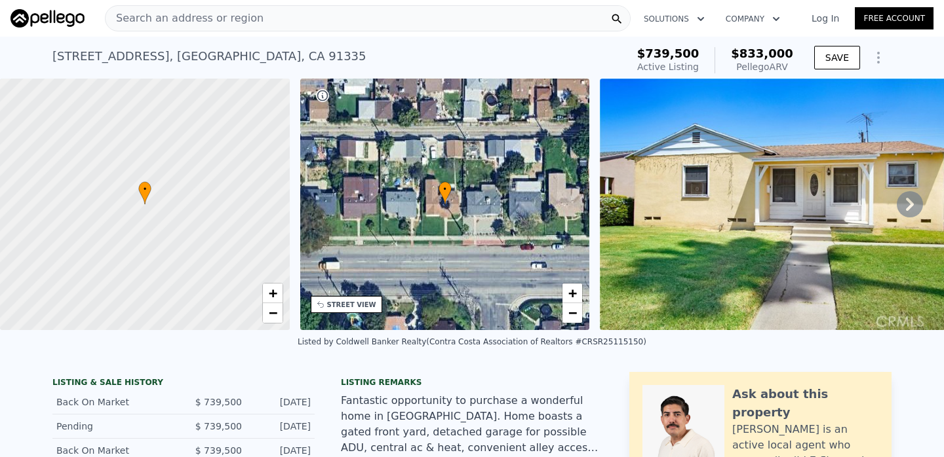
click at [238, 12] on span "Search an address or region" at bounding box center [185, 18] width 158 height 16
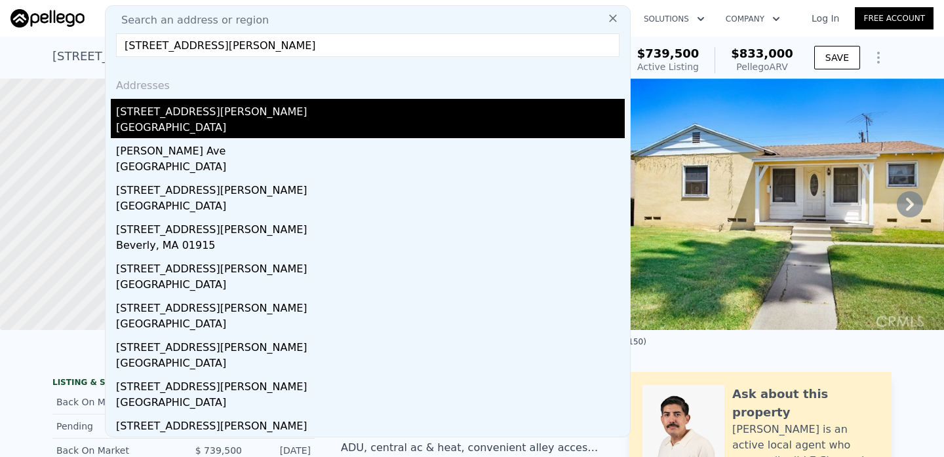
type input "[STREET_ADDRESS][PERSON_NAME]"
click at [218, 123] on div "[GEOGRAPHIC_DATA]" at bounding box center [370, 129] width 509 height 18
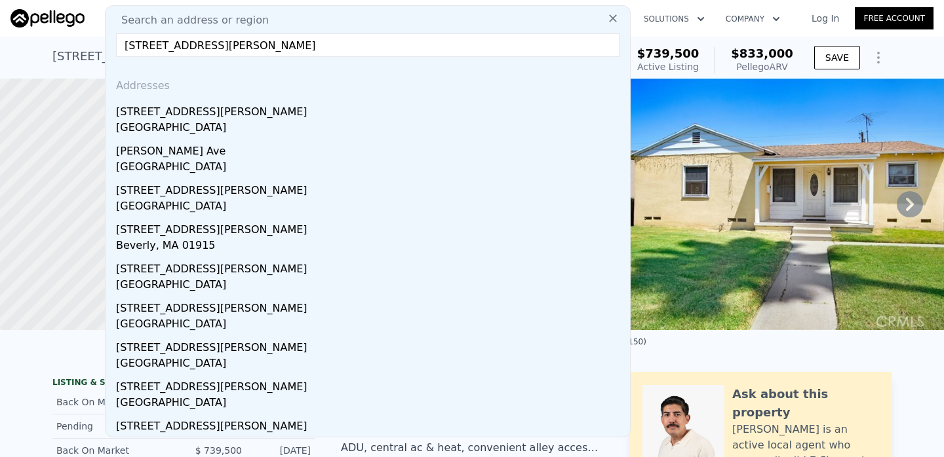
type input "2"
type input "3"
type input "1404"
type input "2288"
type input "3072"
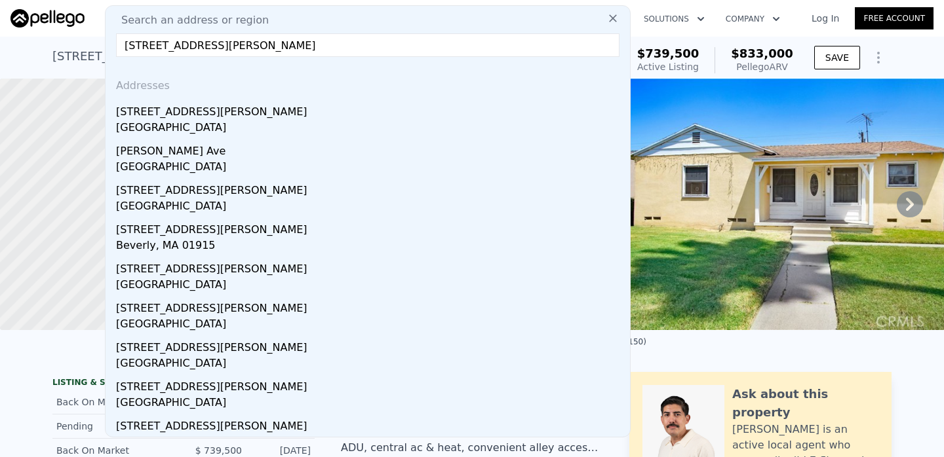
type input "7589"
type input "$ 872,000"
type input "5"
type input "-$ 29,260"
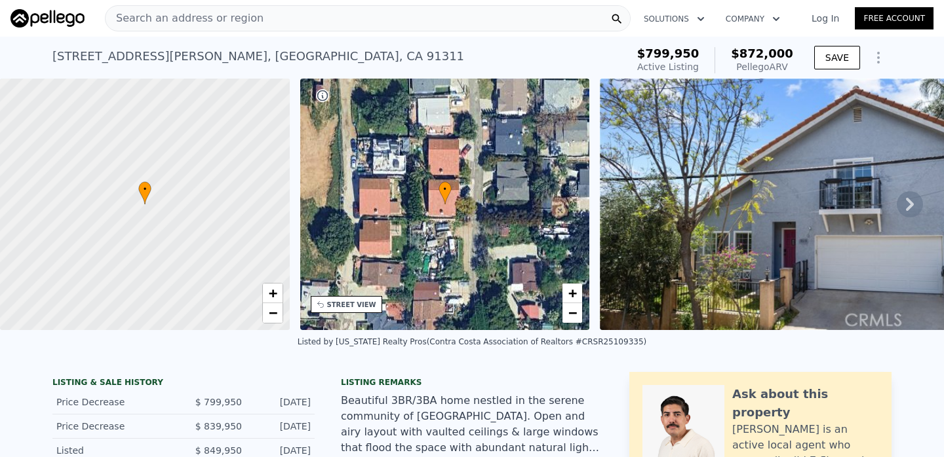
click at [270, 18] on div "Search an address or region" at bounding box center [368, 18] width 526 height 26
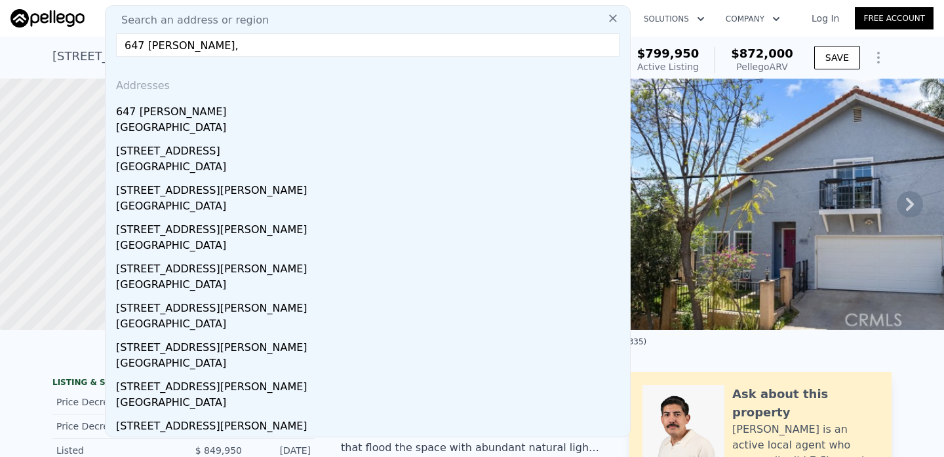
type input "647 [PERSON_NAME],"
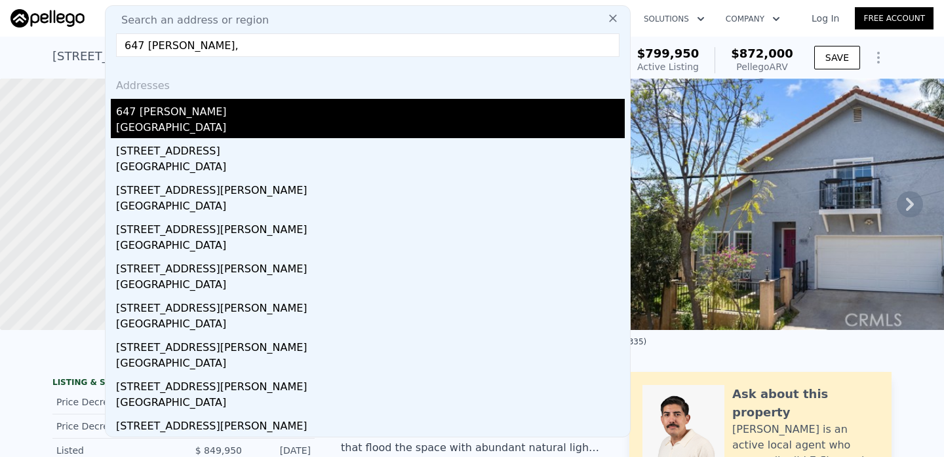
click at [204, 121] on div "[GEOGRAPHIC_DATA]" at bounding box center [370, 129] width 509 height 18
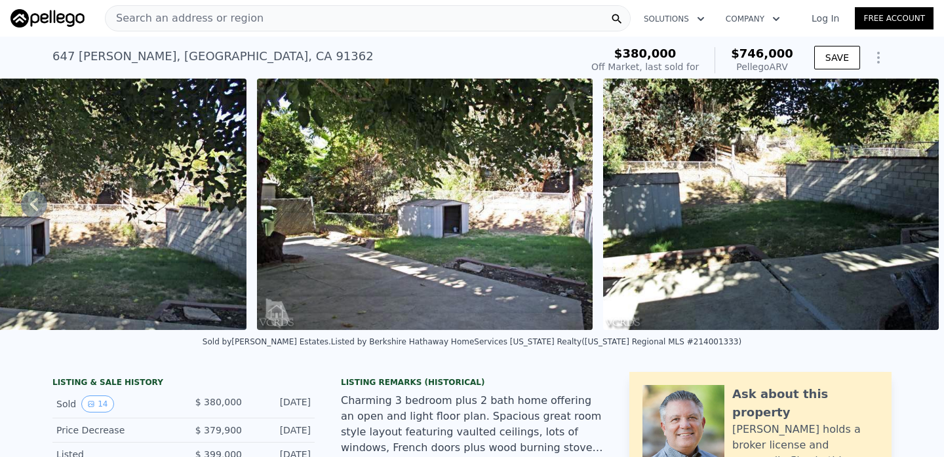
click at [256, 21] on div "Search an address or region" at bounding box center [368, 18] width 526 height 26
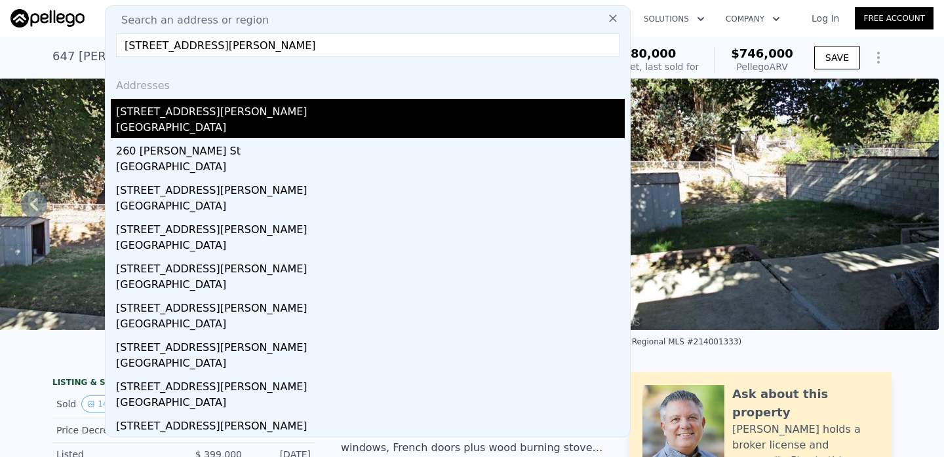
type input "[STREET_ADDRESS][PERSON_NAME]"
click at [213, 113] on div "[STREET_ADDRESS][PERSON_NAME]" at bounding box center [370, 109] width 509 height 21
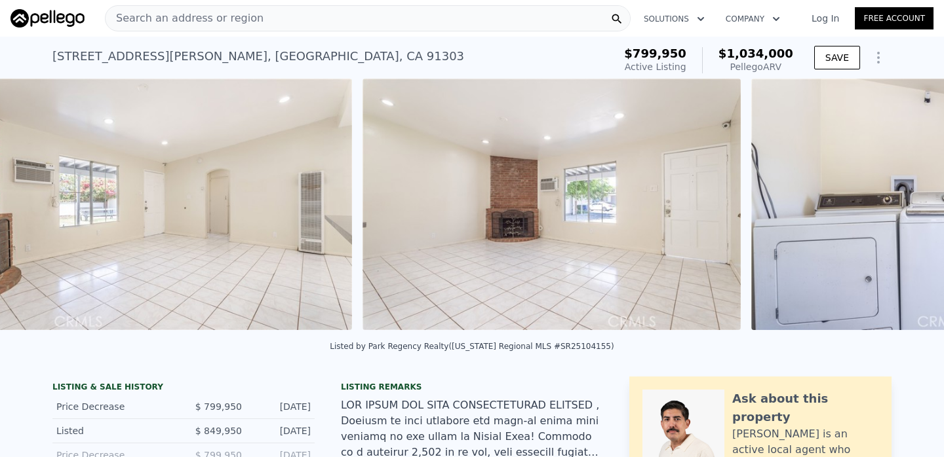
scroll to position [0, 9772]
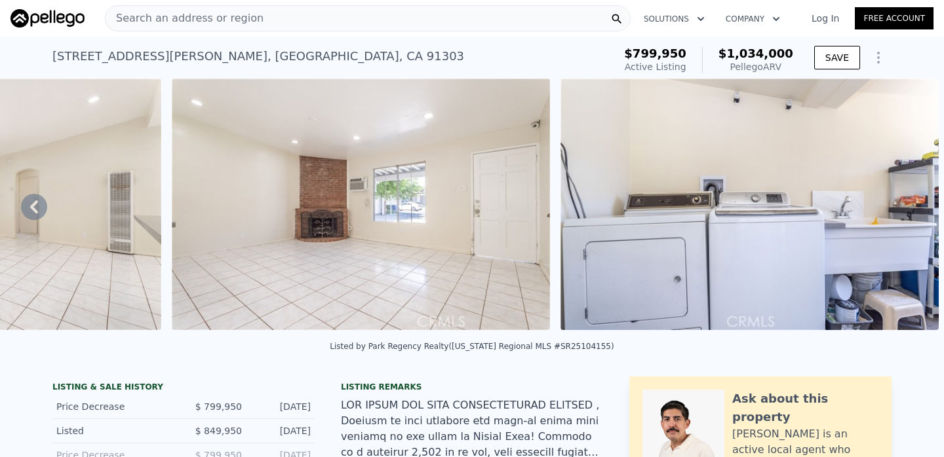
click at [300, 26] on div "Search an address or region" at bounding box center [368, 18] width 526 height 26
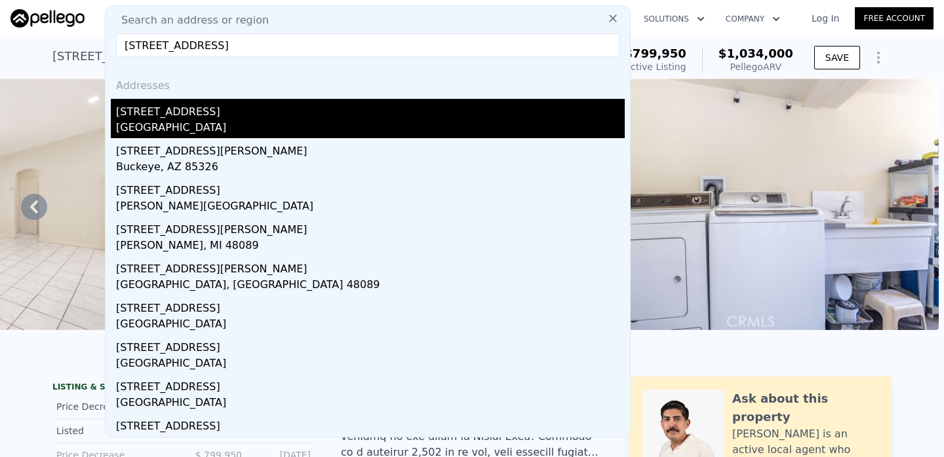
type input "[STREET_ADDRESS]"
click at [242, 123] on div "[GEOGRAPHIC_DATA]" at bounding box center [370, 129] width 509 height 18
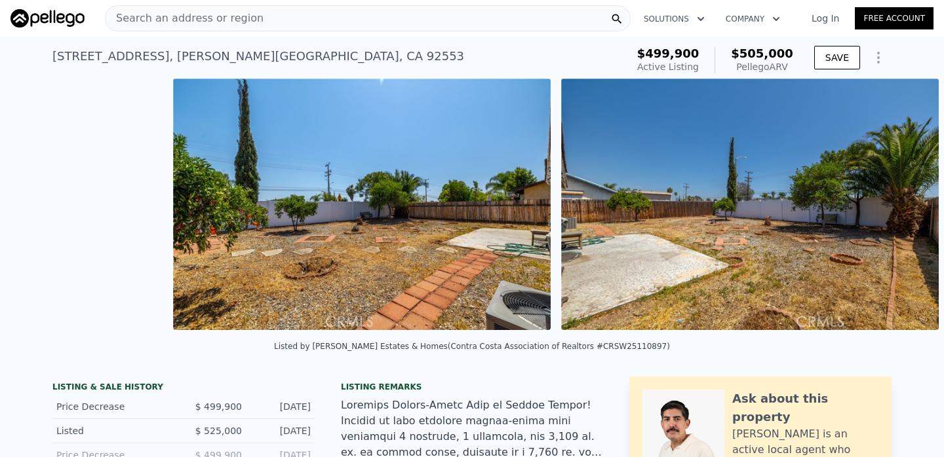
scroll to position [0, 6305]
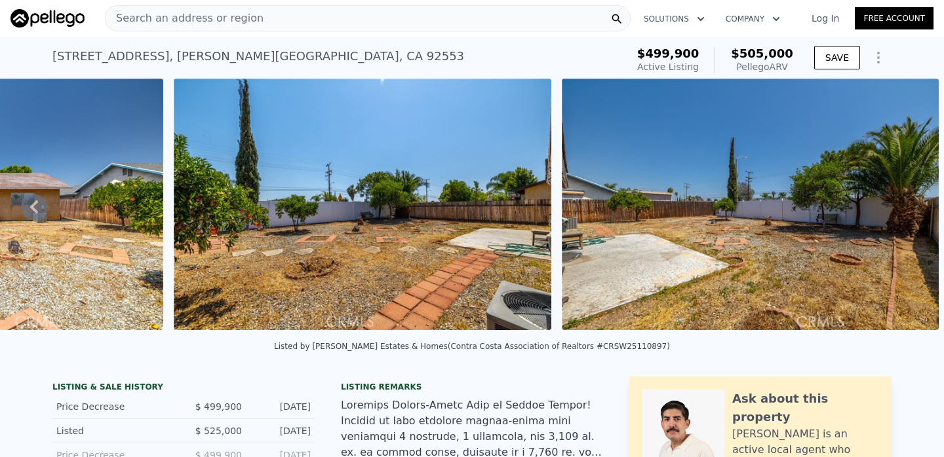
click at [212, 16] on span "Search an address or region" at bounding box center [185, 18] width 158 height 16
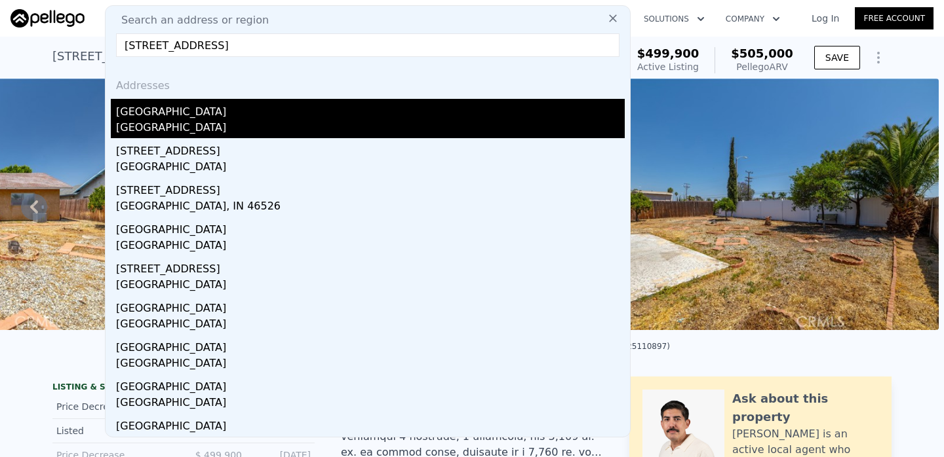
type input "[STREET_ADDRESS]"
click at [180, 122] on div "[GEOGRAPHIC_DATA]" at bounding box center [370, 129] width 509 height 18
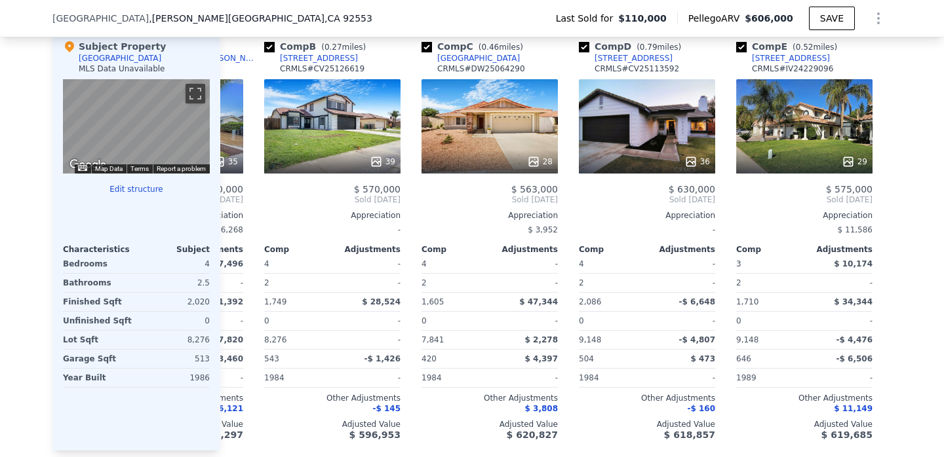
scroll to position [0, 135]
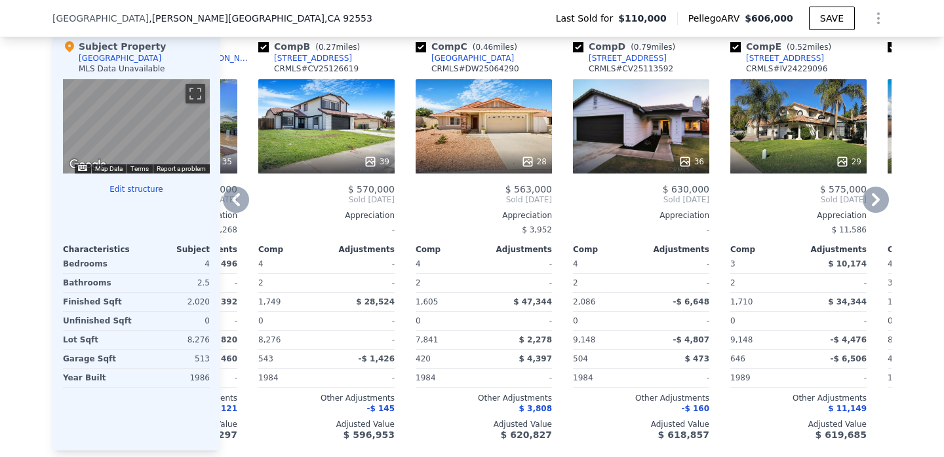
click at [644, 115] on div "36" at bounding box center [641, 126] width 136 height 94
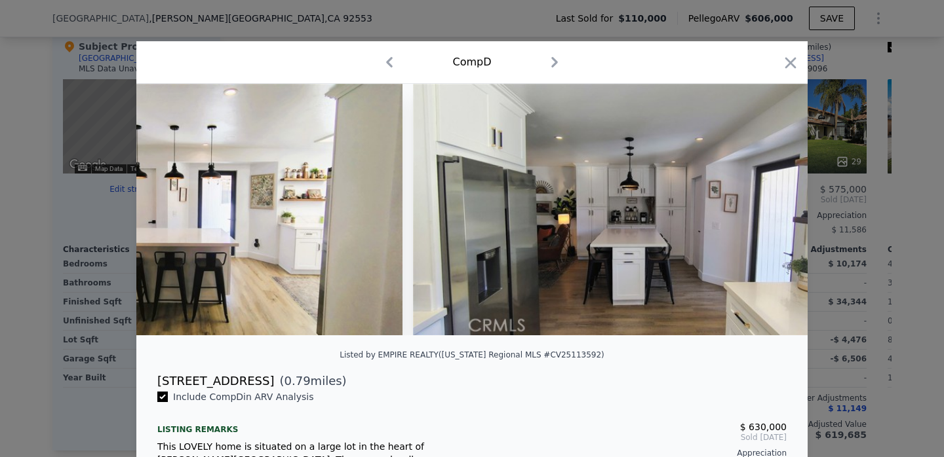
scroll to position [0, 3841]
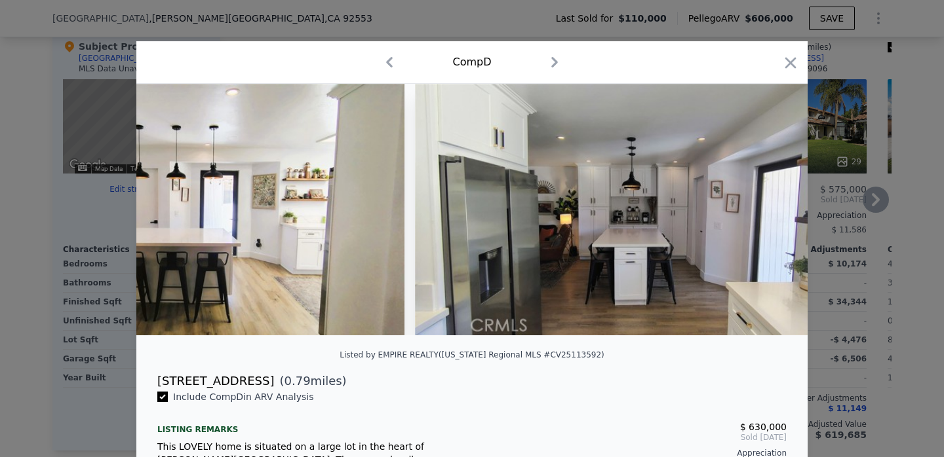
click at [797, 56] on icon "button" at bounding box center [790, 63] width 18 height 18
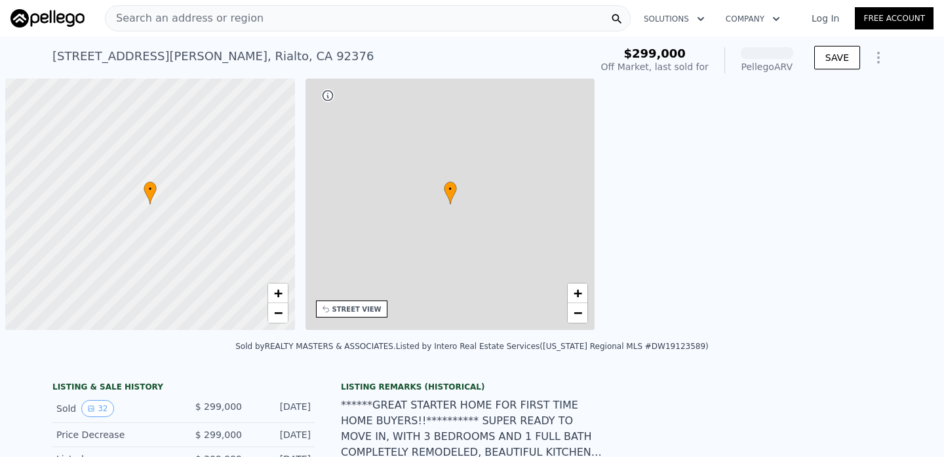
scroll to position [0, 5]
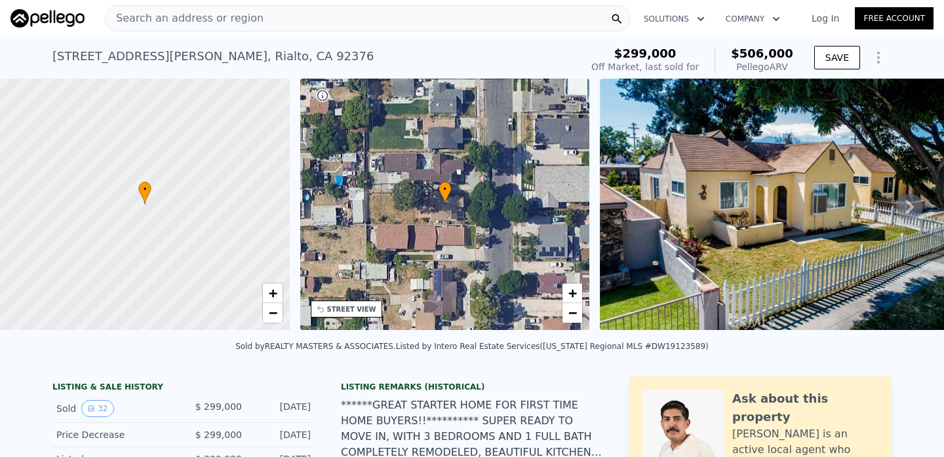
click at [258, 17] on div "Search an address or region" at bounding box center [368, 18] width 526 height 26
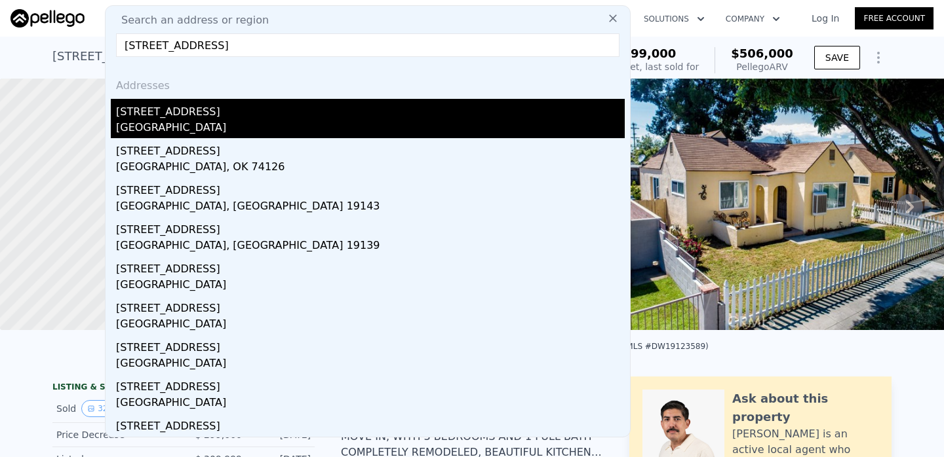
type input "315 W 63rd Pl"
click at [228, 123] on div "Los Angeles, CA 90003" at bounding box center [370, 129] width 509 height 18
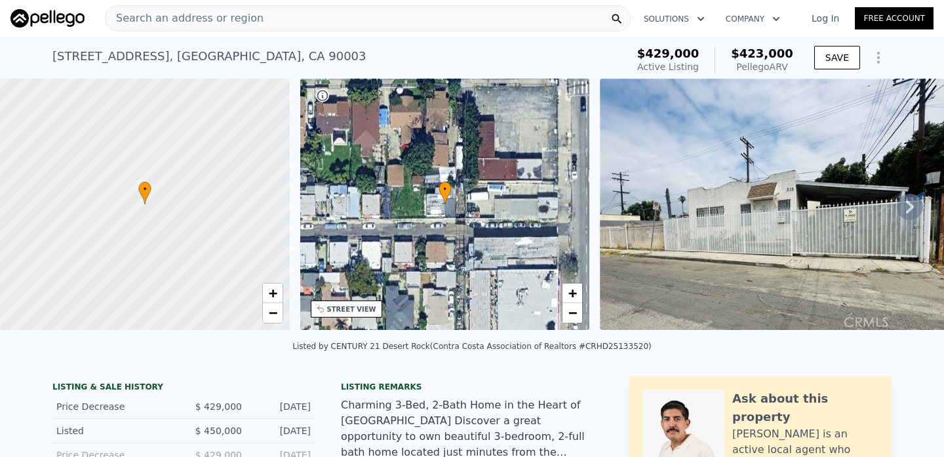
click at [267, 12] on div "Search an address or region" at bounding box center [368, 18] width 526 height 26
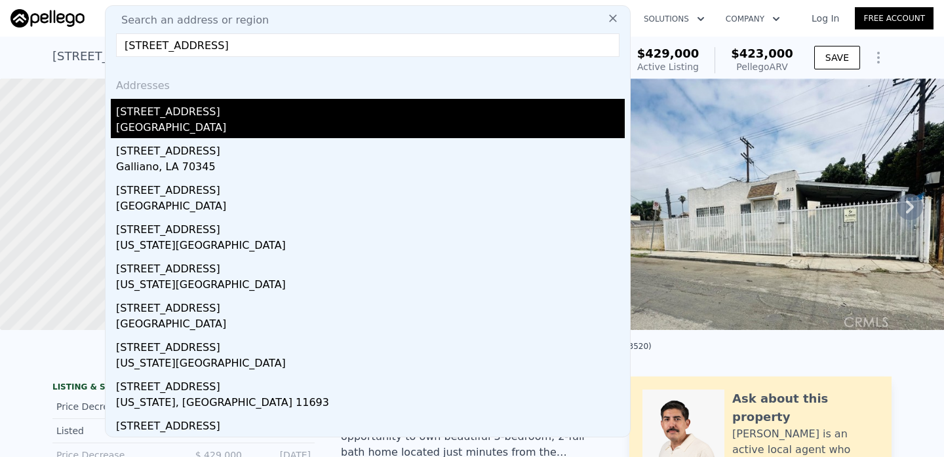
type input "328 w 88th place"
click at [189, 129] on div "Los Angeles, CA 90003" at bounding box center [370, 129] width 509 height 18
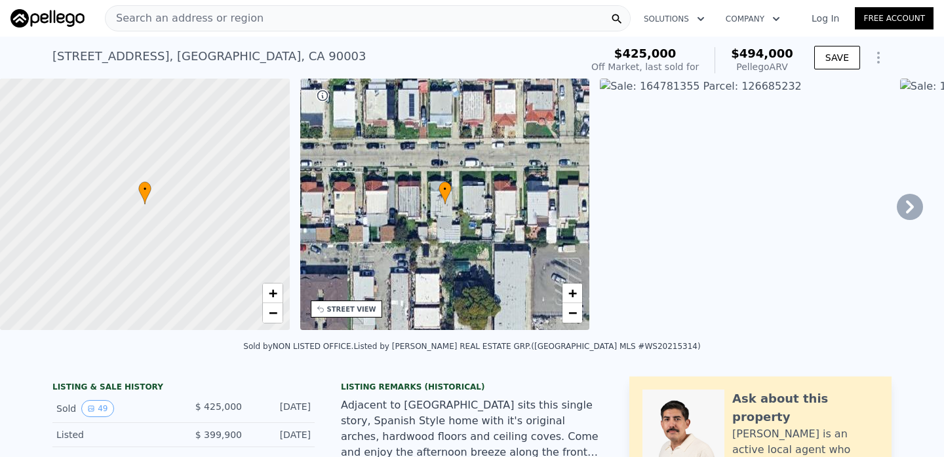
click at [205, 18] on span "Search an address or region" at bounding box center [185, 18] width 158 height 16
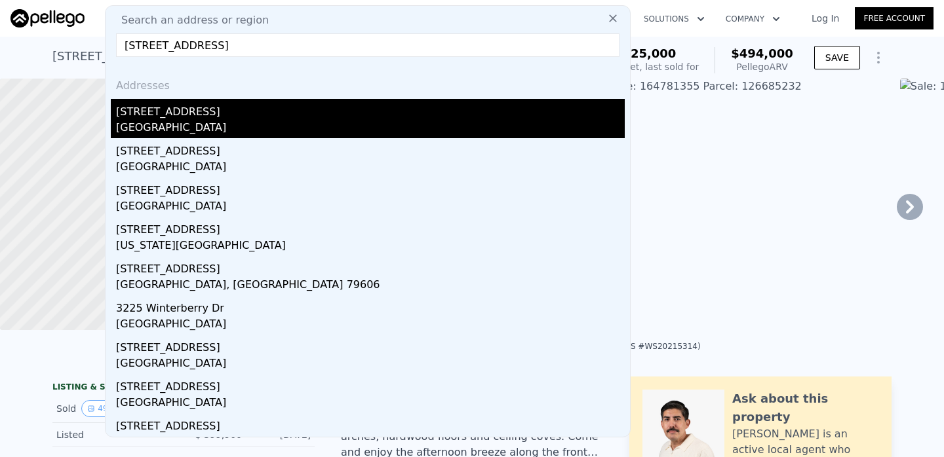
type input "3225 Winter St"
click at [224, 125] on div "Los Angeles, CA 90063" at bounding box center [370, 129] width 509 height 18
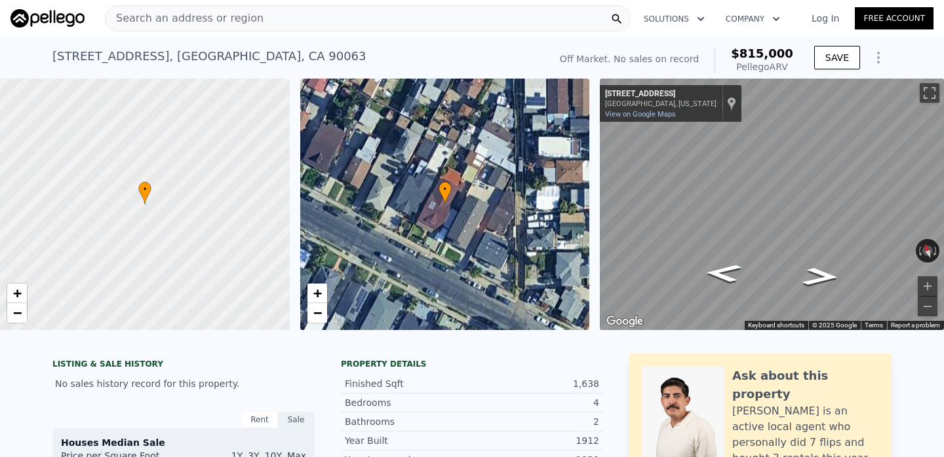
click at [242, 17] on span "Search an address or region" at bounding box center [185, 18] width 158 height 16
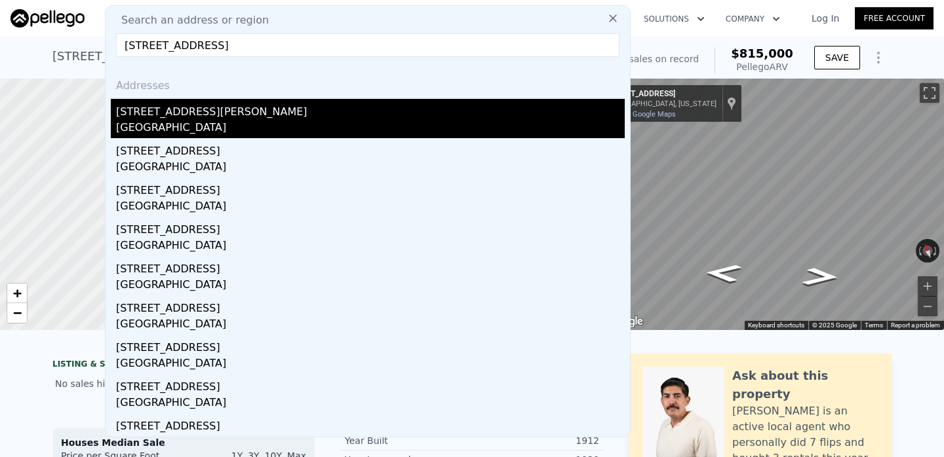
type input "13126 roscoe blvd lo"
click at [192, 118] on div "[STREET_ADDRESS][PERSON_NAME]" at bounding box center [370, 109] width 509 height 21
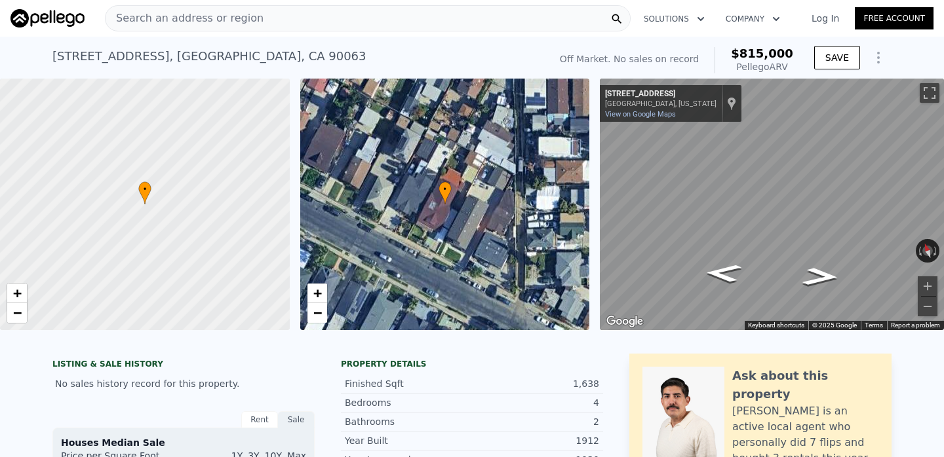
type input "3"
type input "4"
type input "1.5"
type input "1052"
type input "1596"
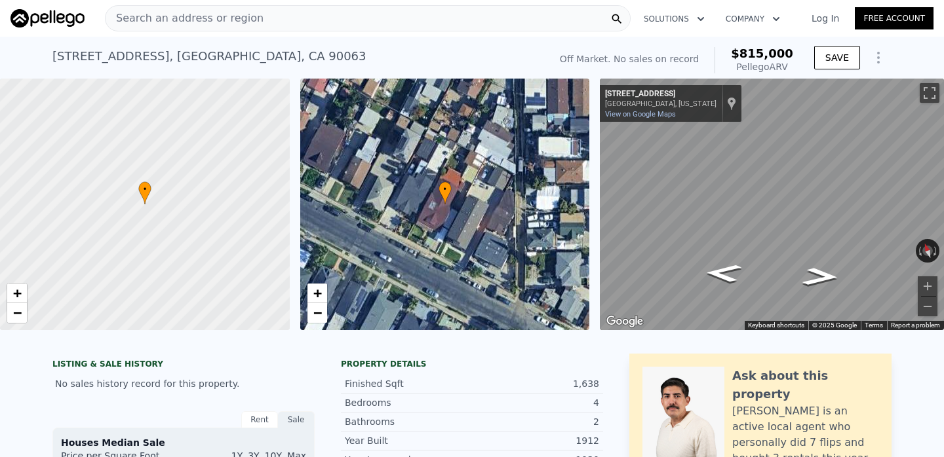
type input "5532"
type input "9357"
type input "$ 966,000"
type input "6"
type input "$ 158,599"
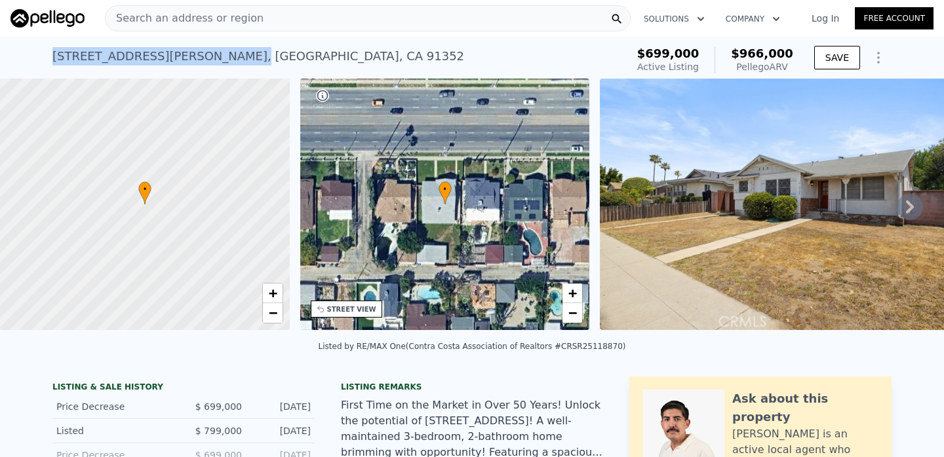
drag, startPoint x: 54, startPoint y: 55, endPoint x: 158, endPoint y: 58, distance: 103.6
click at [158, 58] on div "13126 Roscoe Blvd , Los Angeles , CA 91352" at bounding box center [258, 56] width 412 height 18
copy div "13126 Roscoe Blvd ,"
click at [398, 20] on div "Search an address or region" at bounding box center [368, 18] width 526 height 26
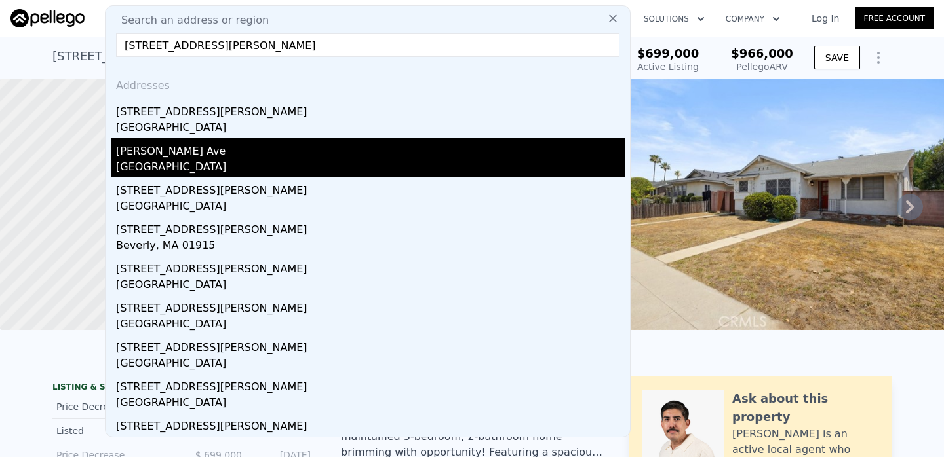
type input "[STREET_ADDRESS][PERSON_NAME]"
click at [216, 139] on div "[PERSON_NAME] Ave" at bounding box center [370, 148] width 509 height 21
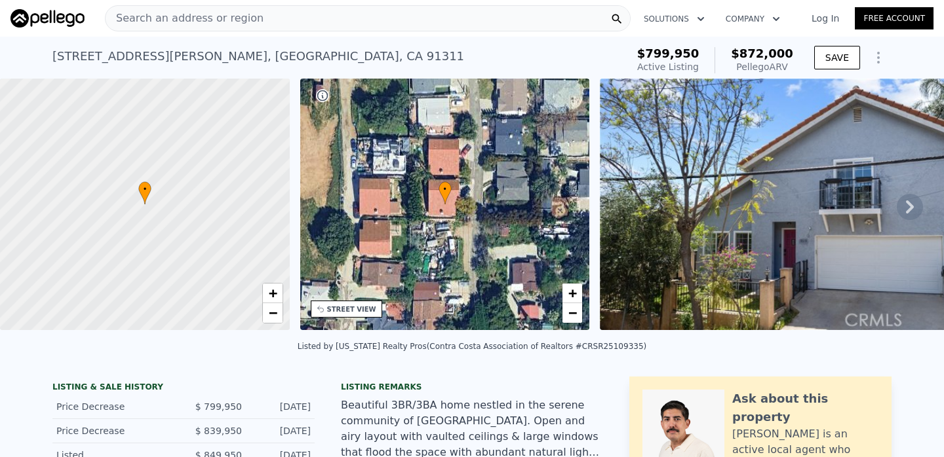
click at [425, 22] on div "Search an address or region" at bounding box center [368, 18] width 526 height 26
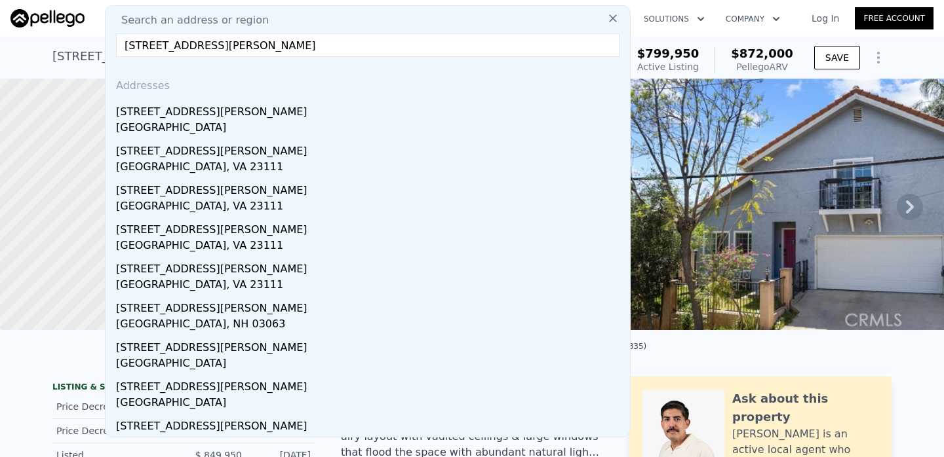
type input "27502 caraway lane"
click at [296, 115] on div "27502 Caraway Ln" at bounding box center [370, 109] width 509 height 21
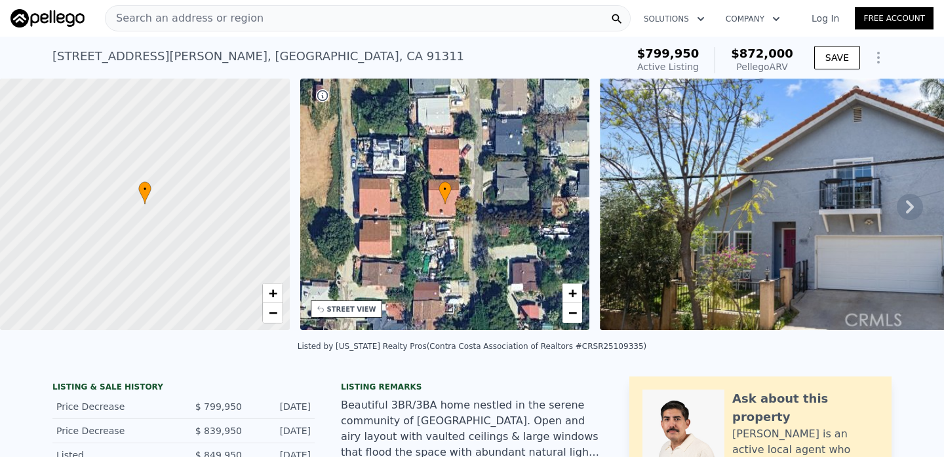
type input "1163"
type input "1782"
type input "4314"
type input "8967"
type input "$ 812,000"
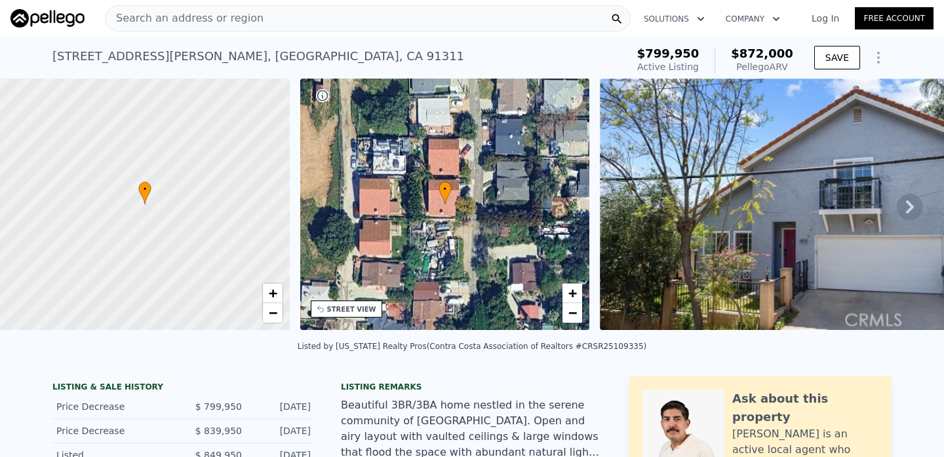
type input "$ 2,042"
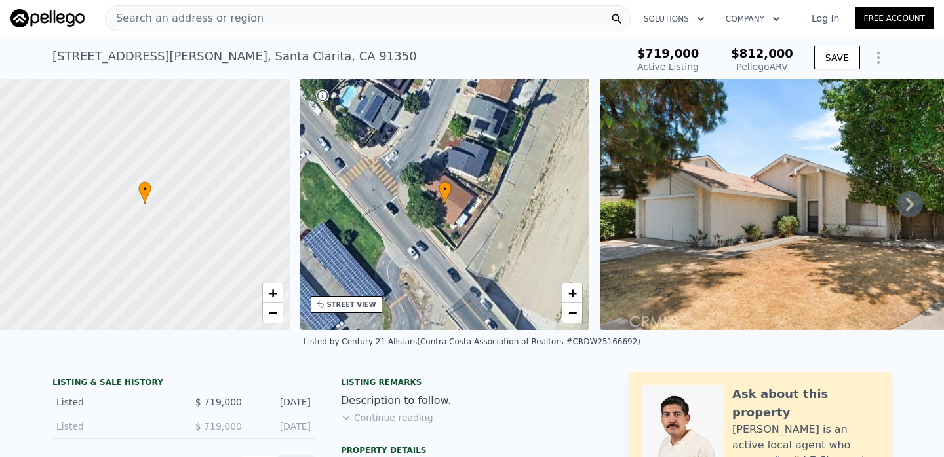
click at [231, 24] on span "Search an address or region" at bounding box center [185, 18] width 158 height 16
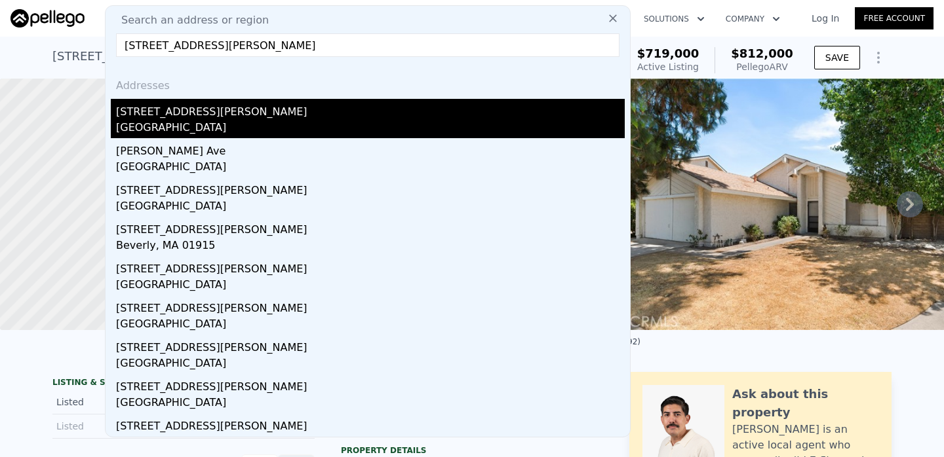
type input "[STREET_ADDRESS][PERSON_NAME]"
click at [194, 131] on div "[GEOGRAPHIC_DATA]" at bounding box center [370, 129] width 509 height 18
type input "1404"
type input "2288"
type input "3072"
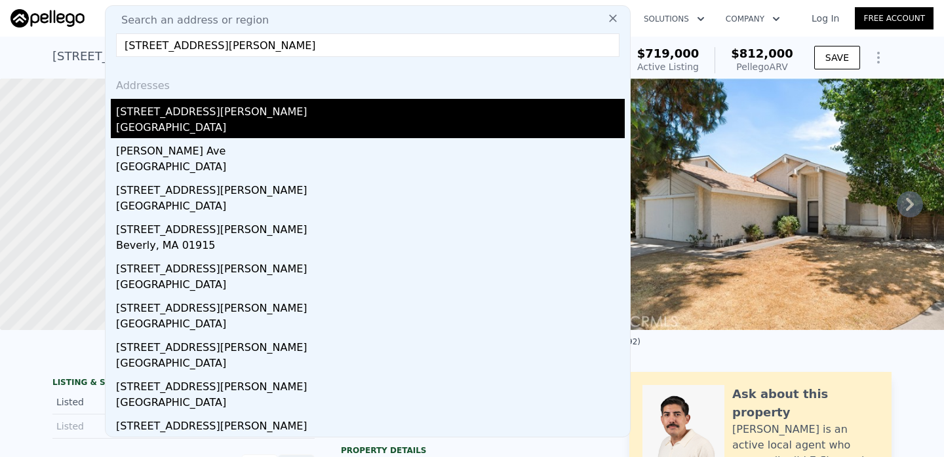
type input "7589"
type input "$ 872,000"
type input "-$ 29,260"
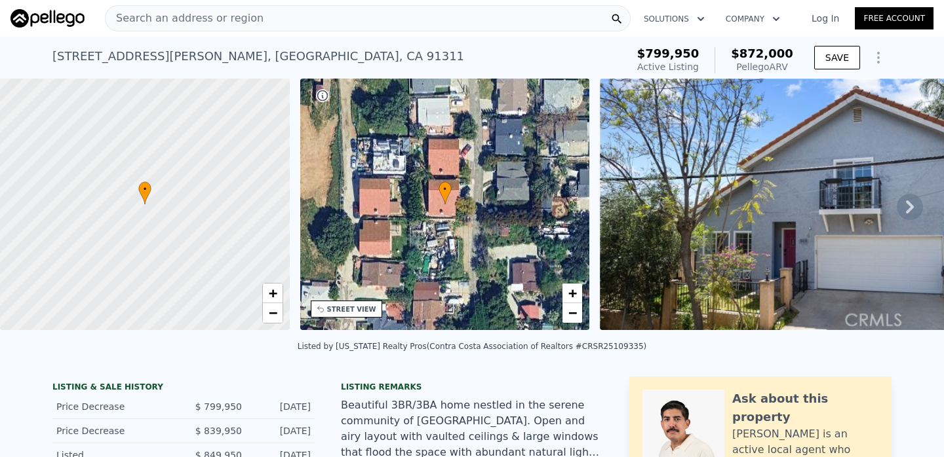
click at [322, 24] on div "Search an address or region" at bounding box center [368, 18] width 526 height 26
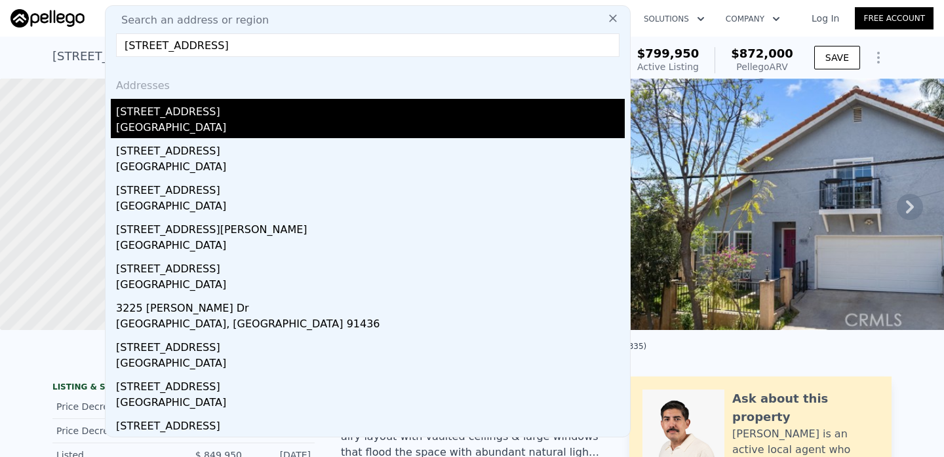
type input "3225 winter st los angeles"
click at [251, 133] on div "Los Angeles, CA 90063" at bounding box center [370, 129] width 509 height 18
